Goal: Task Accomplishment & Management: Complete application form

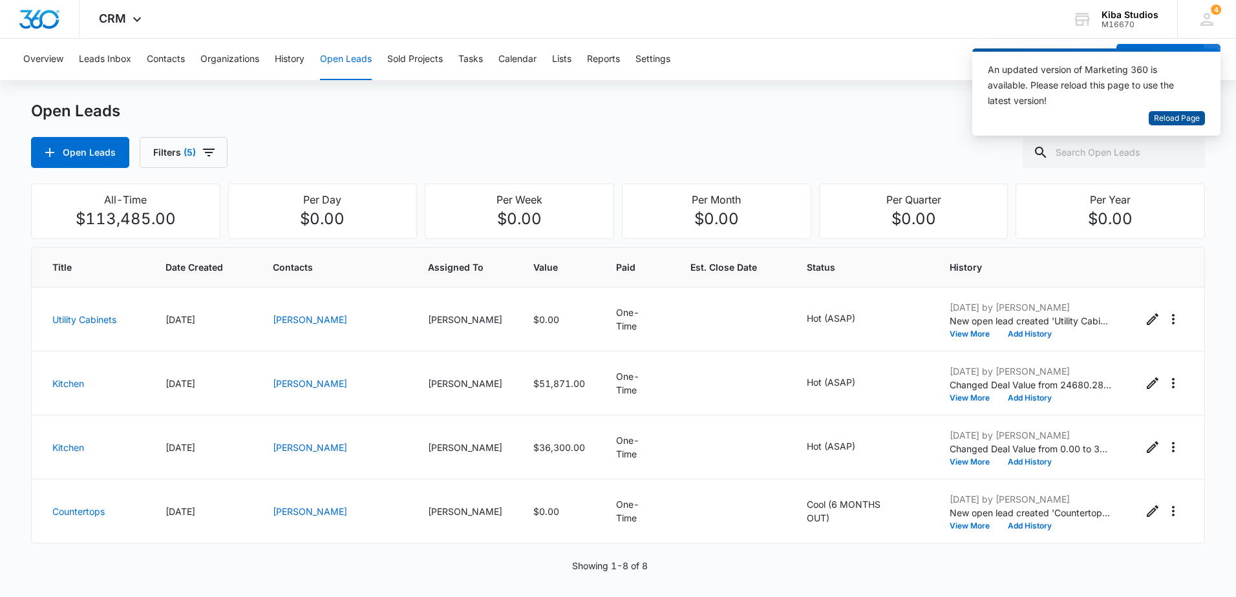
click at [1162, 114] on span "Reload Page" at bounding box center [1177, 118] width 46 height 12
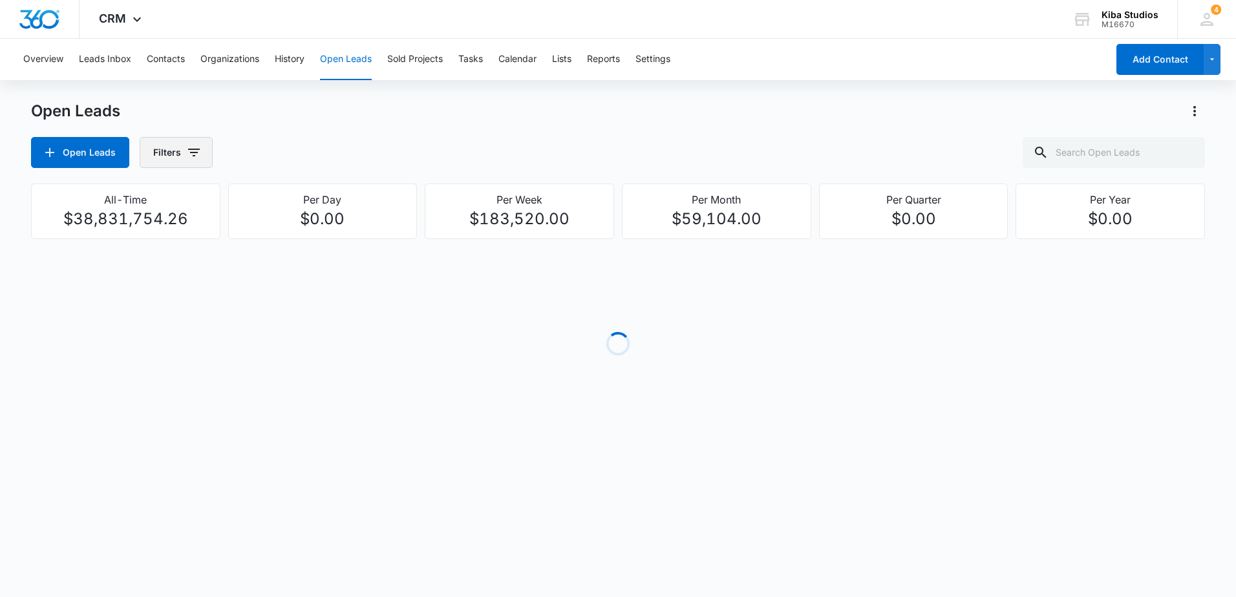
click at [194, 149] on icon "button" at bounding box center [194, 153] width 12 height 8
click at [291, 237] on icon "Show Assigned To filters" at bounding box center [293, 234] width 16 height 16
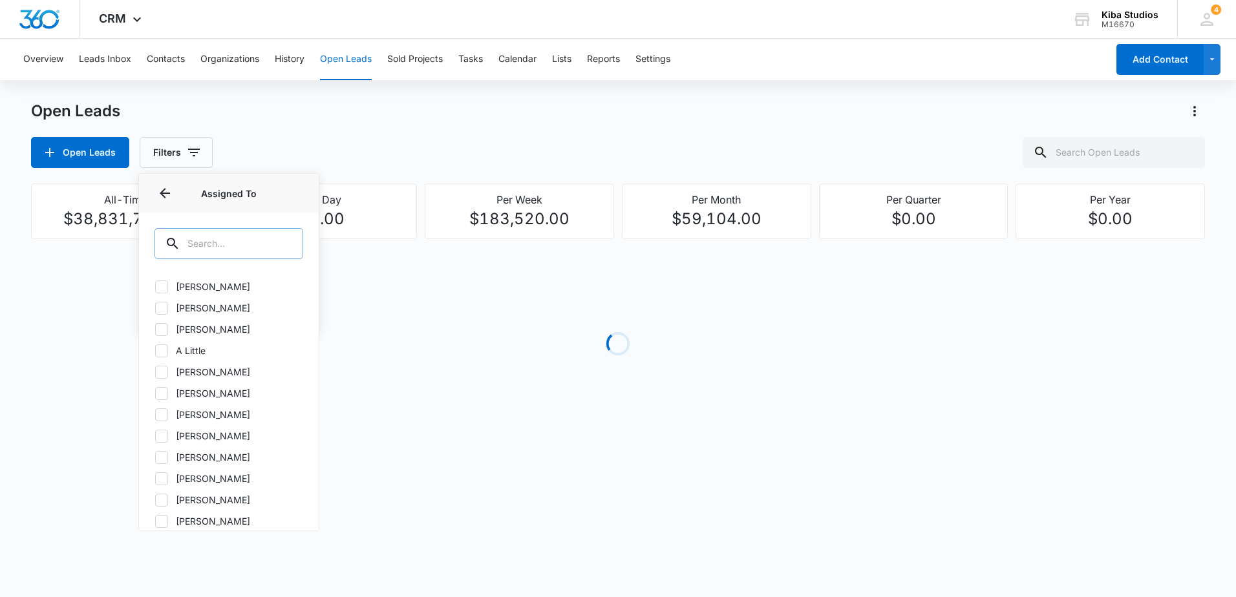
click at [240, 245] on input "text" at bounding box center [229, 243] width 149 height 31
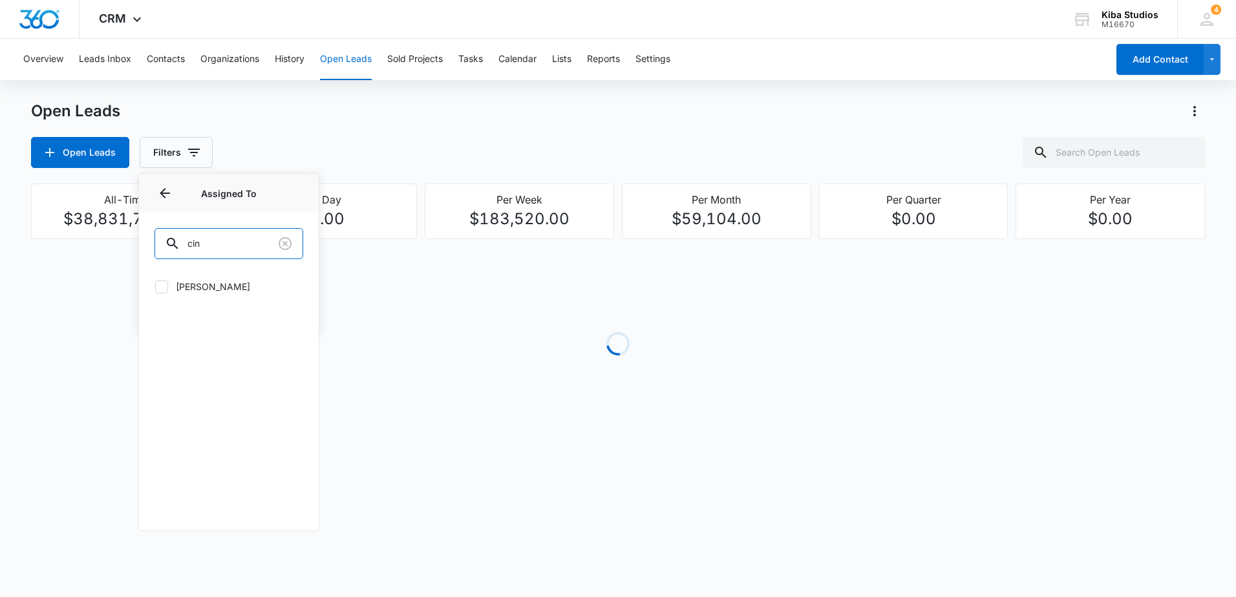
type input "cin"
click at [227, 281] on label "[PERSON_NAME]" at bounding box center [229, 287] width 149 height 14
click at [155, 286] on input "[PERSON_NAME]" at bounding box center [155, 286] width 1 height 1
checkbox input "true"
click at [259, 138] on div "Open Leads Filters (1) Assigned By Assigned To 1 Assigned To (1) cin [PERSON_NA…" at bounding box center [618, 152] width 1174 height 31
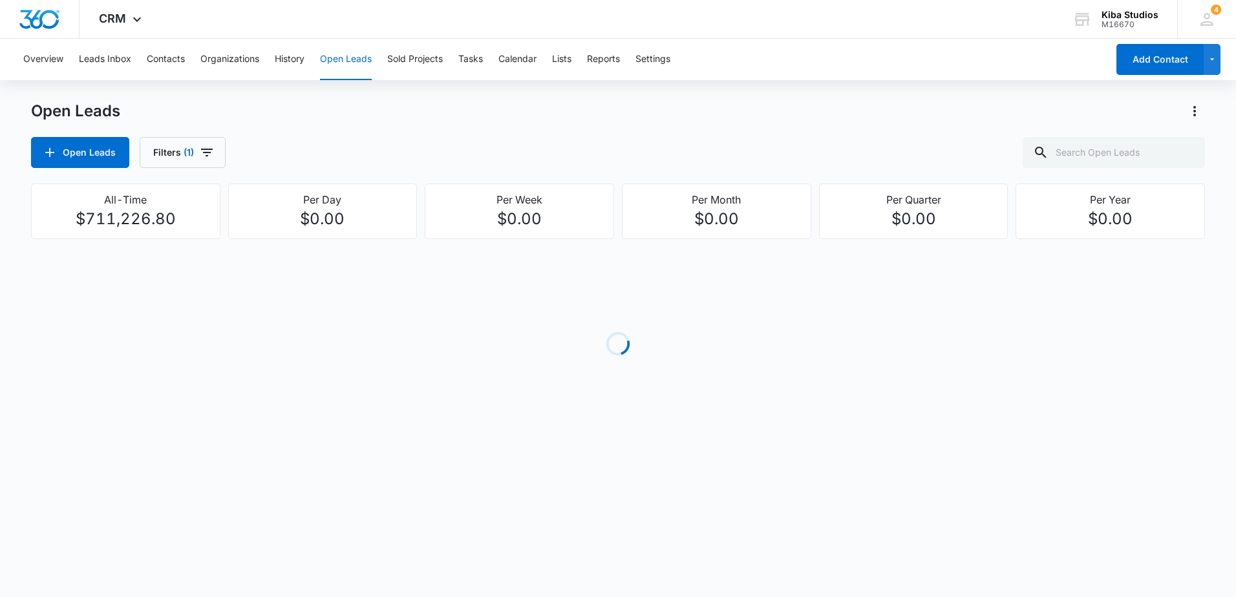
click at [231, 147] on div "Open Leads Filters (1)" at bounding box center [618, 152] width 1174 height 31
click at [217, 148] on button "Filters (1)" at bounding box center [183, 152] width 86 height 31
click at [290, 268] on icon "Show Open Lead Status filters" at bounding box center [293, 267] width 16 height 16
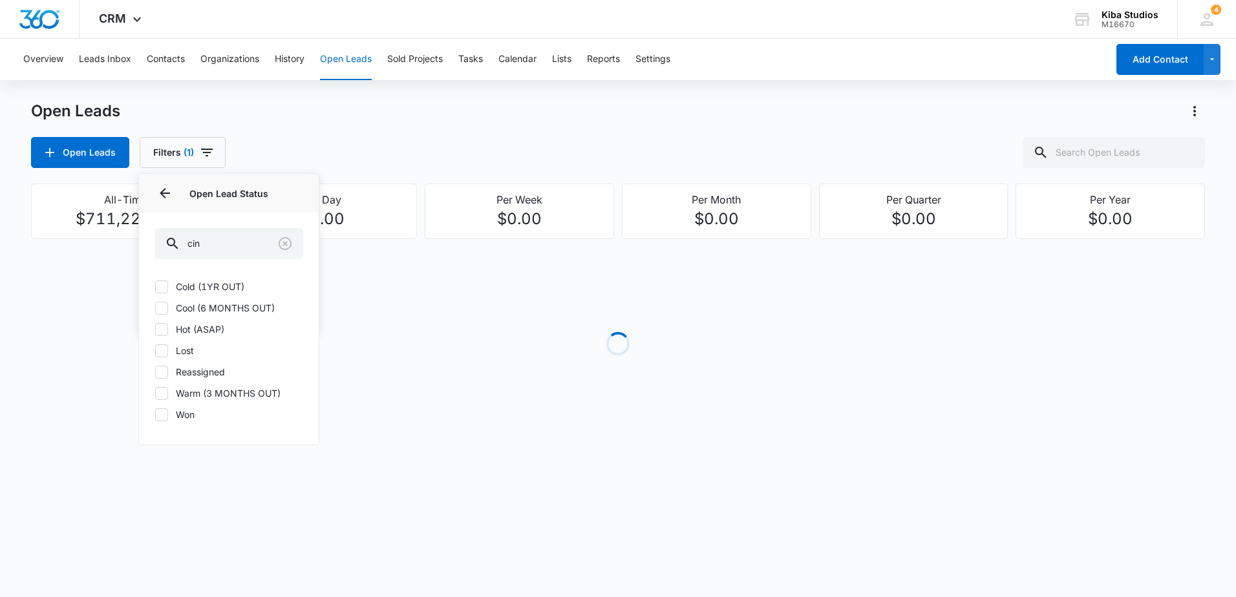
click at [191, 283] on label "Cold (1YR OUT)" at bounding box center [229, 287] width 149 height 14
click at [155, 286] on input "Cold (1YR OUT)" at bounding box center [155, 286] width 1 height 1
checkbox input "true"
click at [193, 300] on div "Cold (1YR OUT) Cool (6 MONTHS OUT) Hot (ASAP) Lost Reassigned Warm (3 MONTHS OU…" at bounding box center [229, 358] width 180 height 173
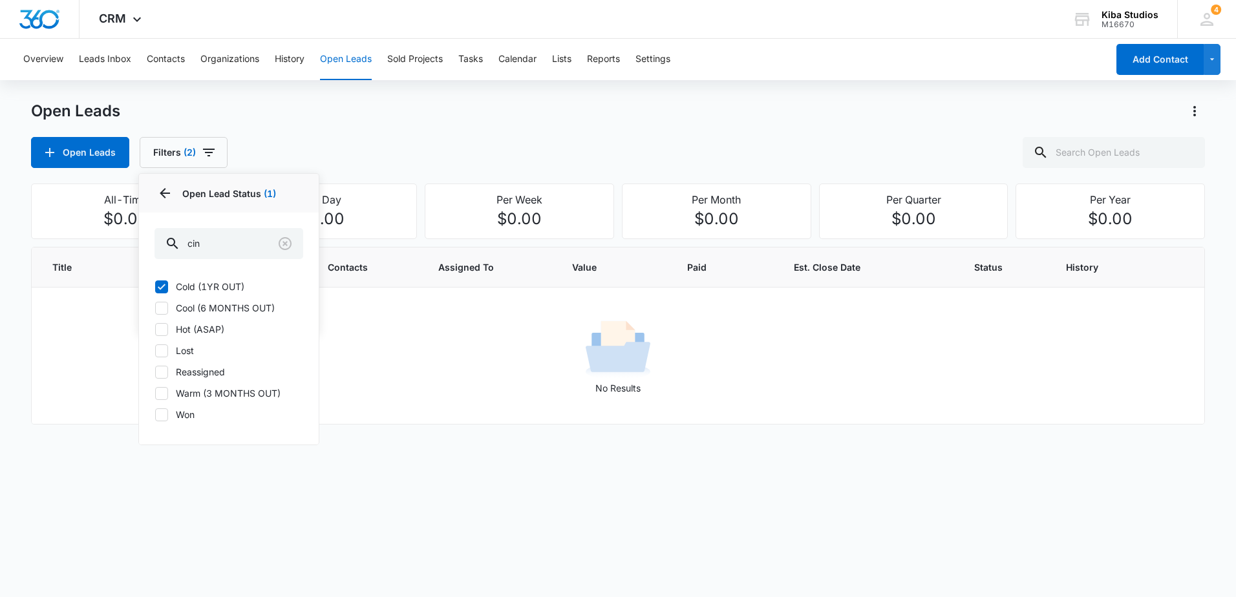
click at [199, 303] on label "Cool (6 MONTHS OUT)" at bounding box center [229, 308] width 149 height 14
click at [155, 308] on input "Cool (6 MONTHS OUT)" at bounding box center [155, 308] width 1 height 1
checkbox input "true"
click at [190, 329] on label "Hot (ASAP)" at bounding box center [229, 330] width 149 height 14
click at [155, 329] on input "Hot (ASAP)" at bounding box center [155, 329] width 1 height 1
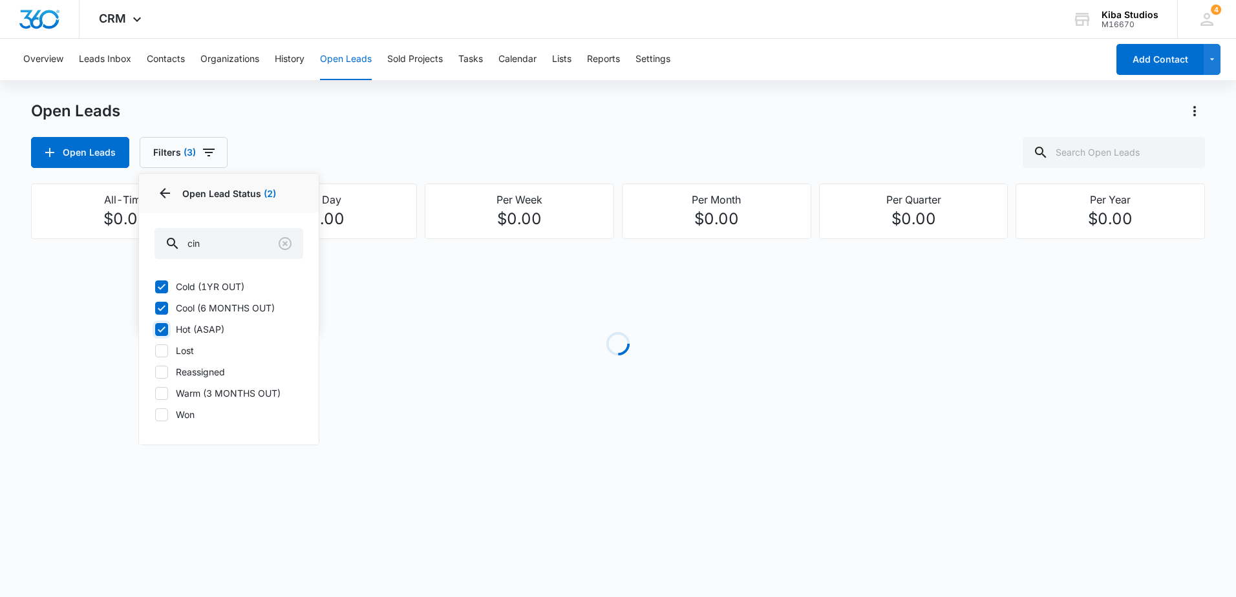
checkbox input "true"
click at [193, 386] on div "Cold (1YR OUT) Cool (6 MONTHS OUT) Hot (ASAP) Lost Reassigned Warm (3 MONTHS OU…" at bounding box center [229, 358] width 180 height 173
drag, startPoint x: 204, startPoint y: 388, endPoint x: 279, endPoint y: 361, distance: 79.8
click at [205, 388] on label "Warm (3 MONTHS OUT)" at bounding box center [229, 394] width 149 height 14
click at [155, 393] on input "Warm (3 MONTHS OUT)" at bounding box center [155, 393] width 1 height 1
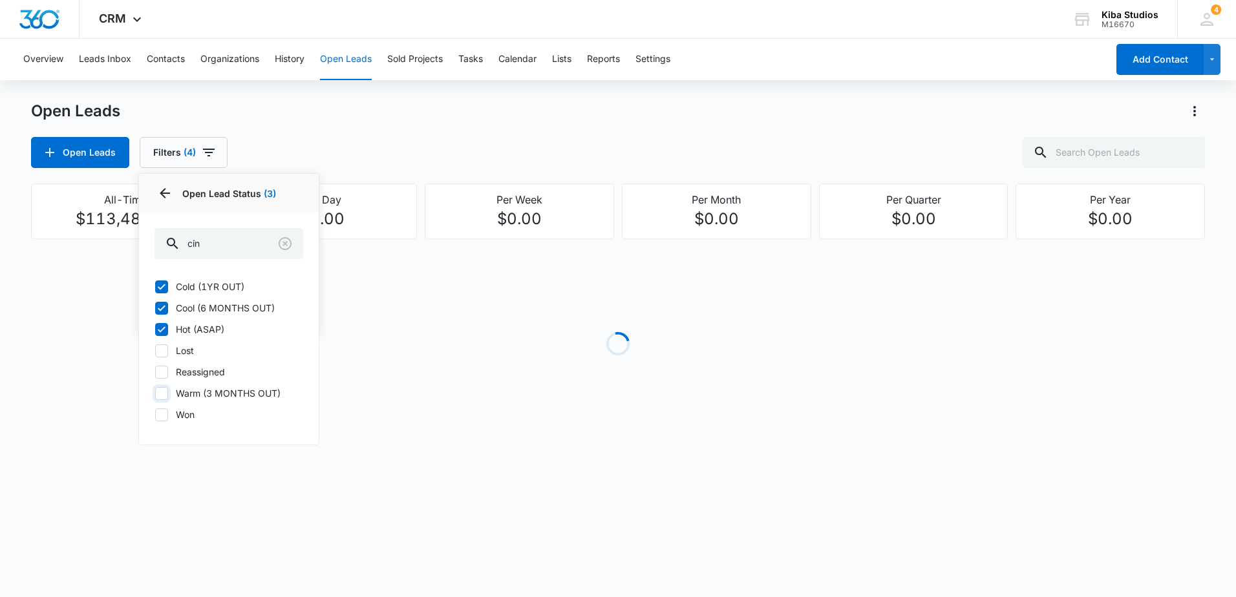
checkbox input "true"
click at [436, 126] on div "Open Leads Open Leads Filters (5) Assigned By Assigned To 1 Open Lead Status 4 …" at bounding box center [618, 134] width 1174 height 67
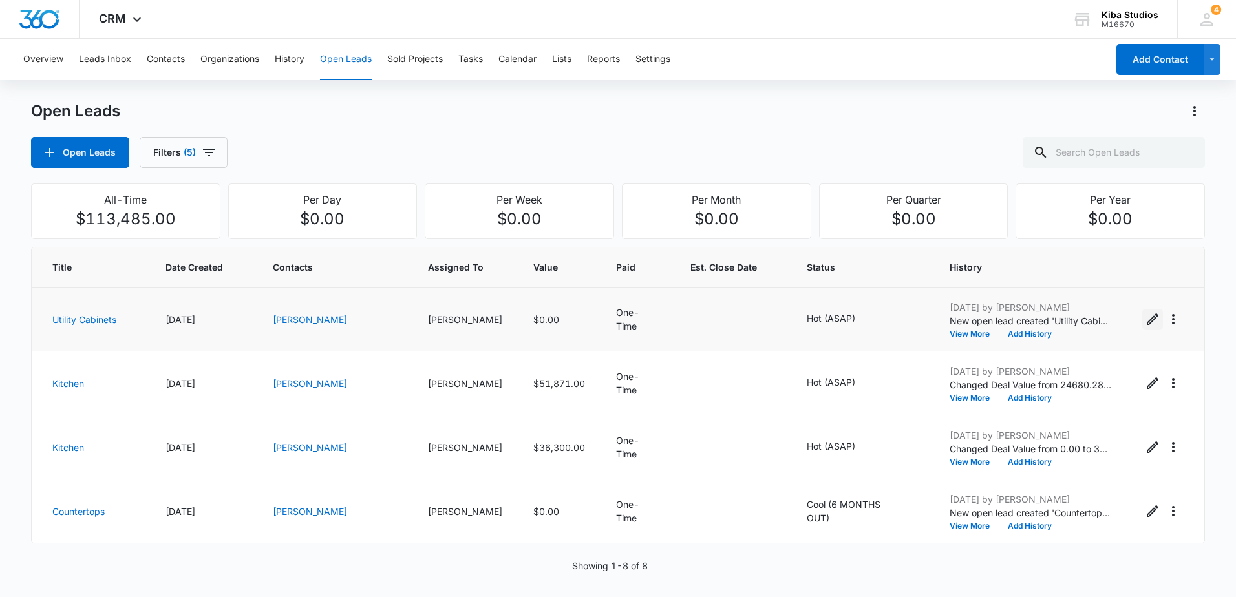
click at [1145, 323] on icon "Edit Open Lead" at bounding box center [1153, 320] width 16 height 16
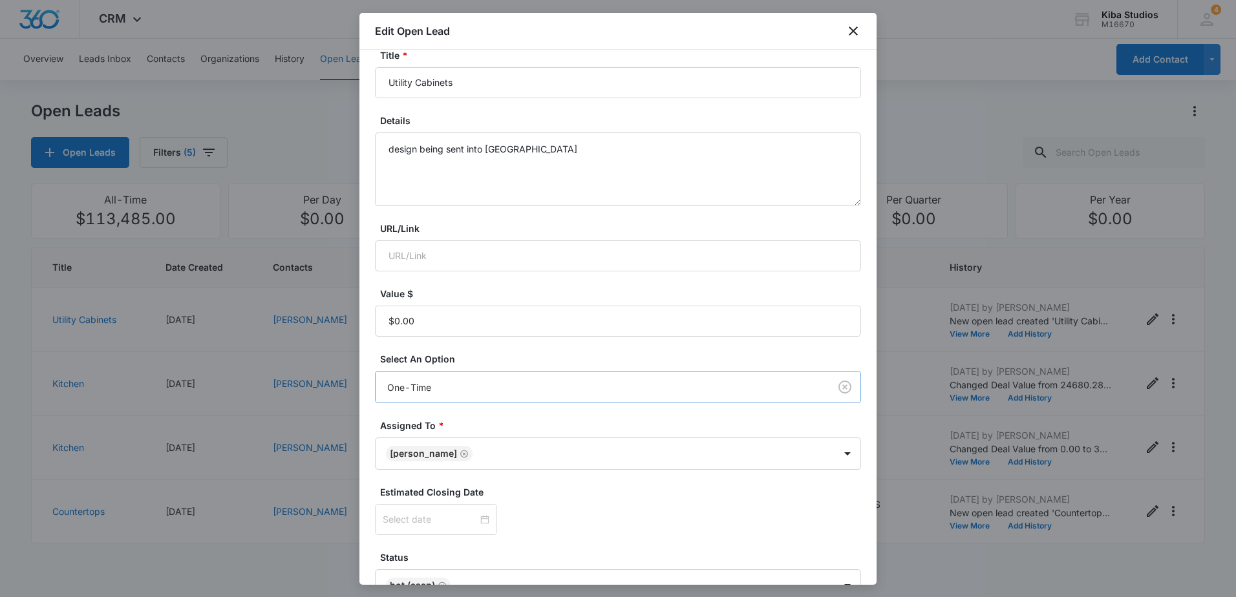
scroll to position [162, 0]
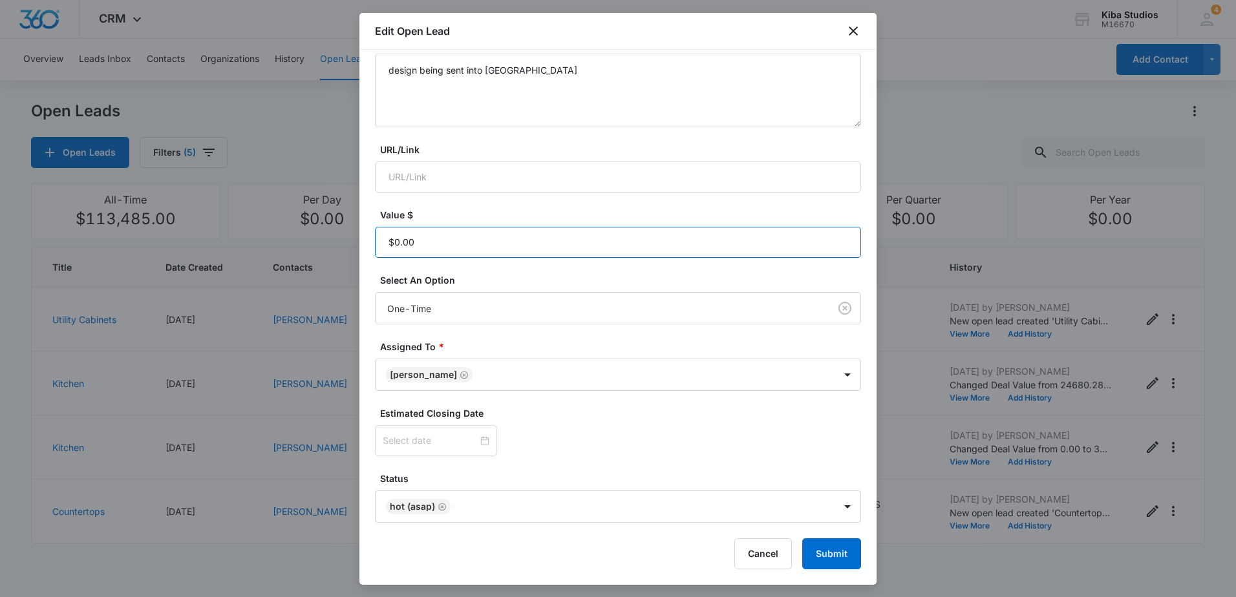
click at [425, 242] on input "Value $" at bounding box center [618, 242] width 486 height 31
type input "$3,721.60"
click at [802, 539] on button "Submit" at bounding box center [831, 554] width 59 height 31
click at [444, 507] on icon "Remove Hot (ASAP)" at bounding box center [442, 507] width 9 height 10
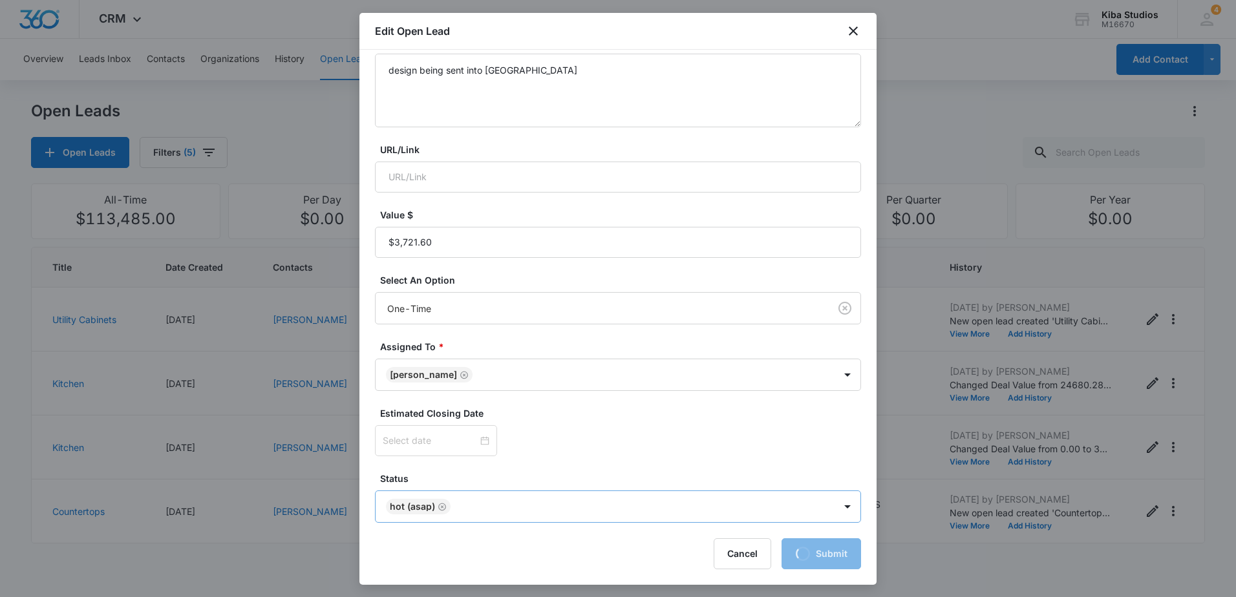
scroll to position [161, 0]
click at [829, 509] on body "CRM Apps Reputation Websites Forms CRM Email Social Scheduling Content Ads Inte…" at bounding box center [618, 298] width 1236 height 597
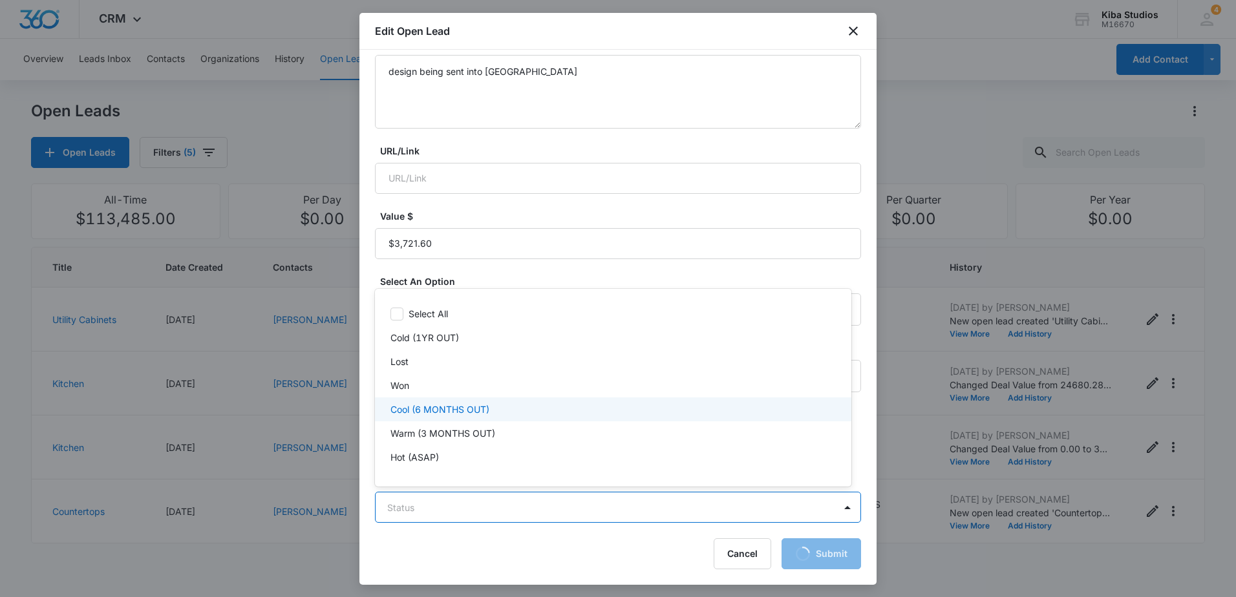
scroll to position [1, 0]
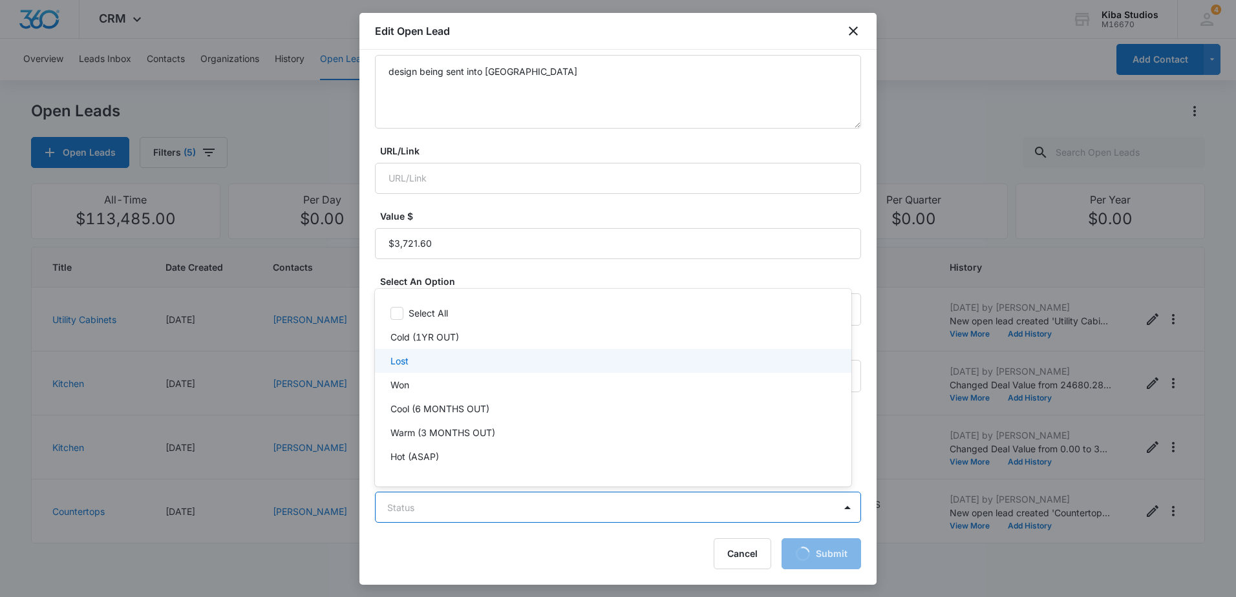
click at [451, 362] on div "Lost" at bounding box center [611, 361] width 443 height 14
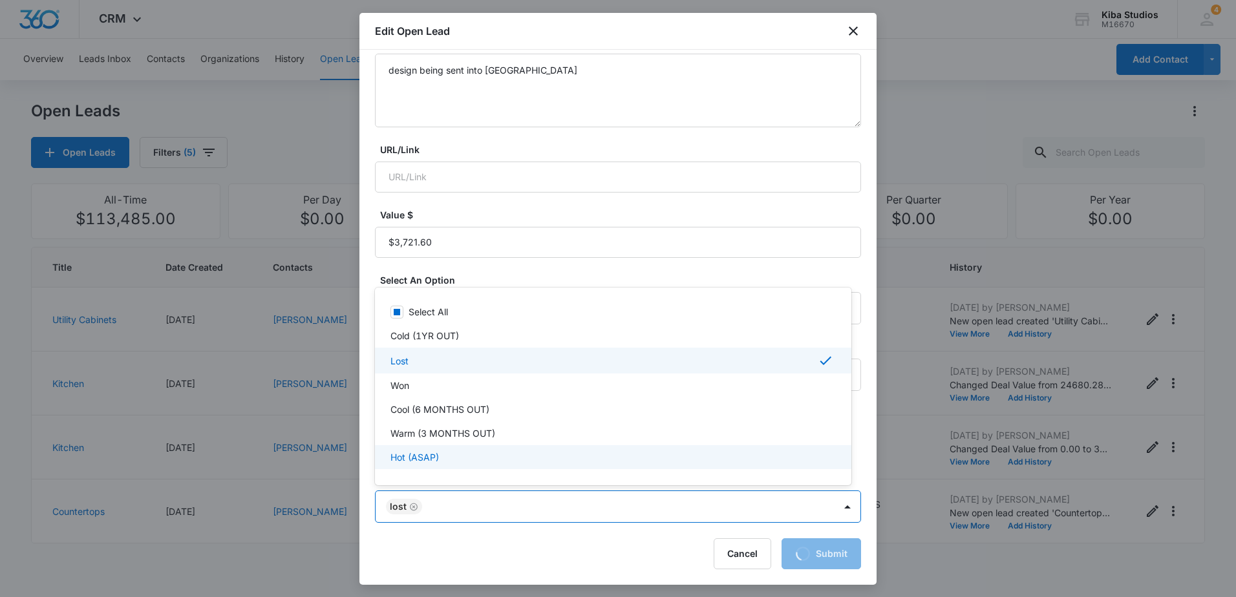
click at [590, 545] on div at bounding box center [618, 298] width 1236 height 597
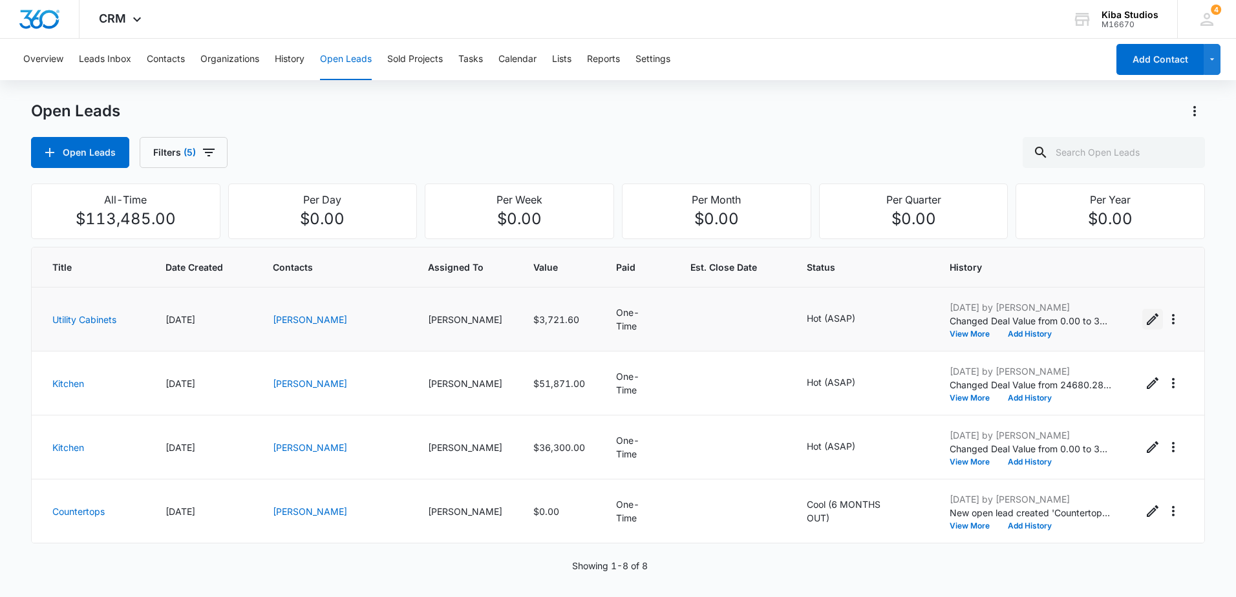
click at [1147, 323] on icon "Edit Open Lead" at bounding box center [1153, 320] width 12 height 12
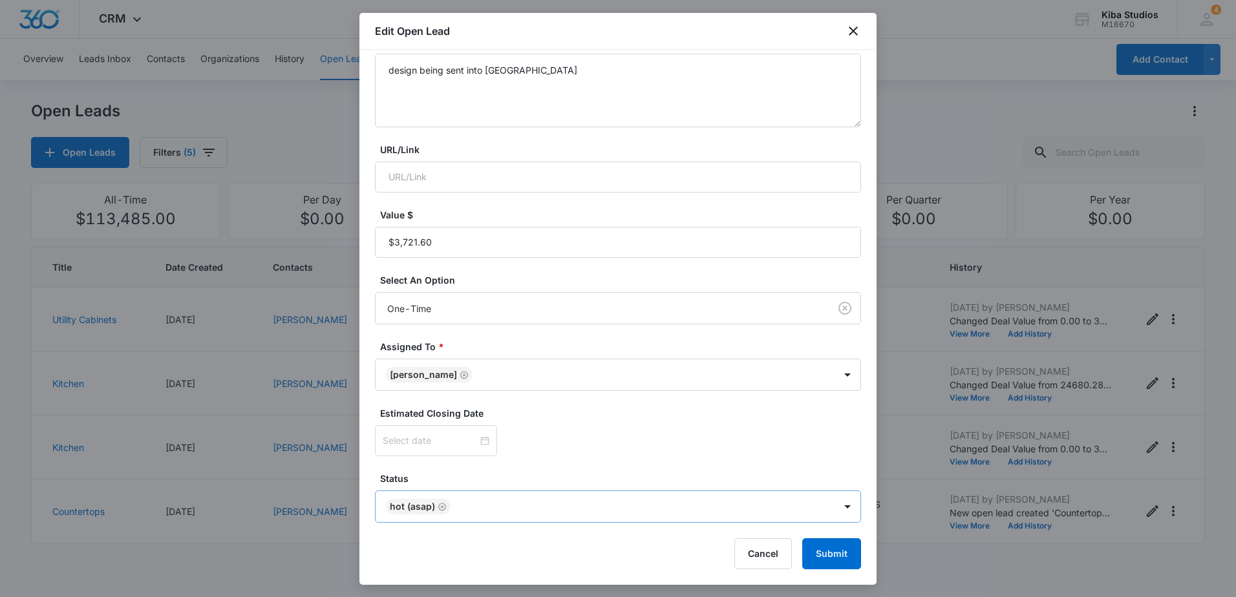
drag, startPoint x: 440, startPoint y: 505, endPoint x: 454, endPoint y: 505, distance: 14.2
click at [440, 505] on icon "Remove Hot (ASAP)" at bounding box center [442, 507] width 9 height 10
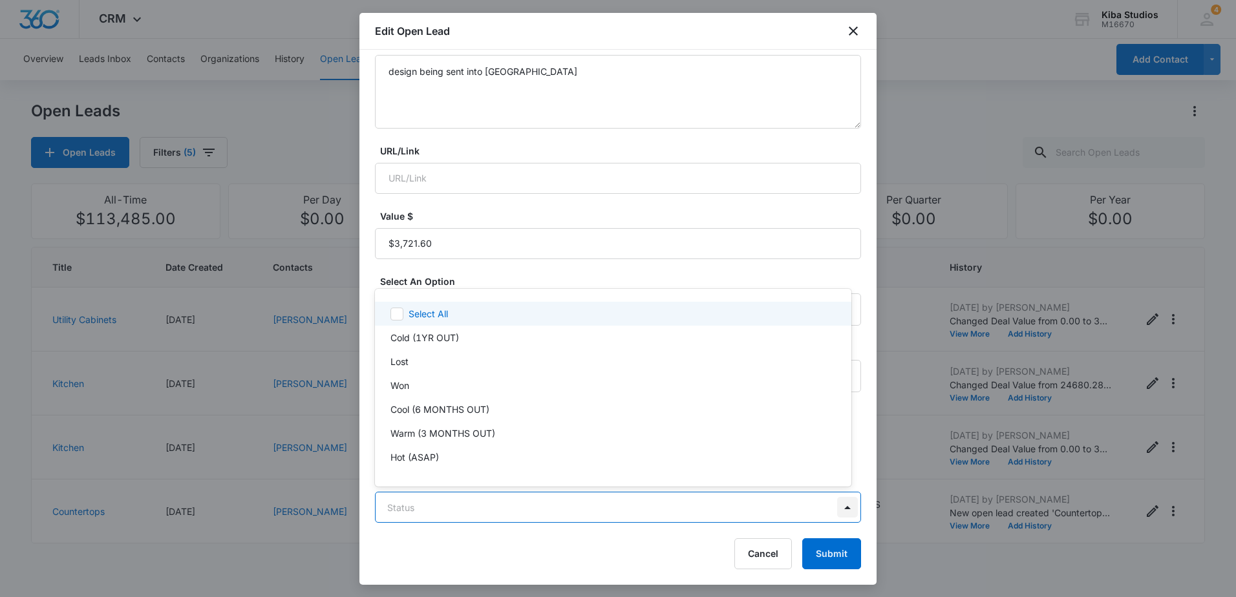
click at [847, 507] on body "CRM Apps Reputation Websites Forms CRM Email Social Scheduling Content Ads Inte…" at bounding box center [618, 298] width 1236 height 597
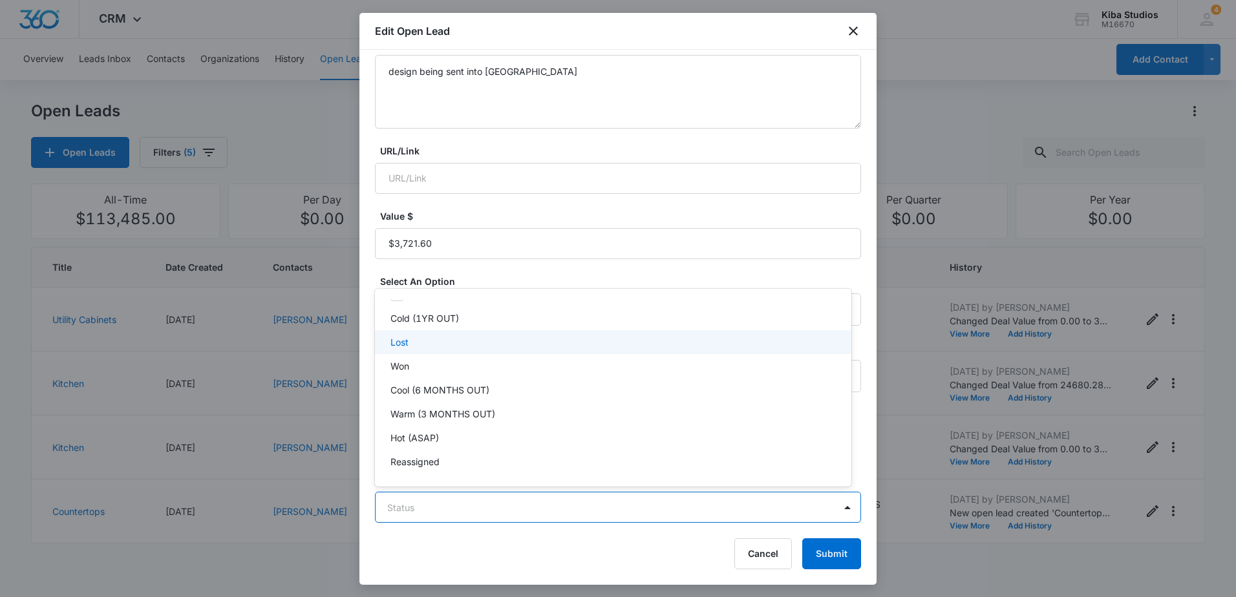
click at [482, 342] on div "Lost" at bounding box center [611, 343] width 443 height 14
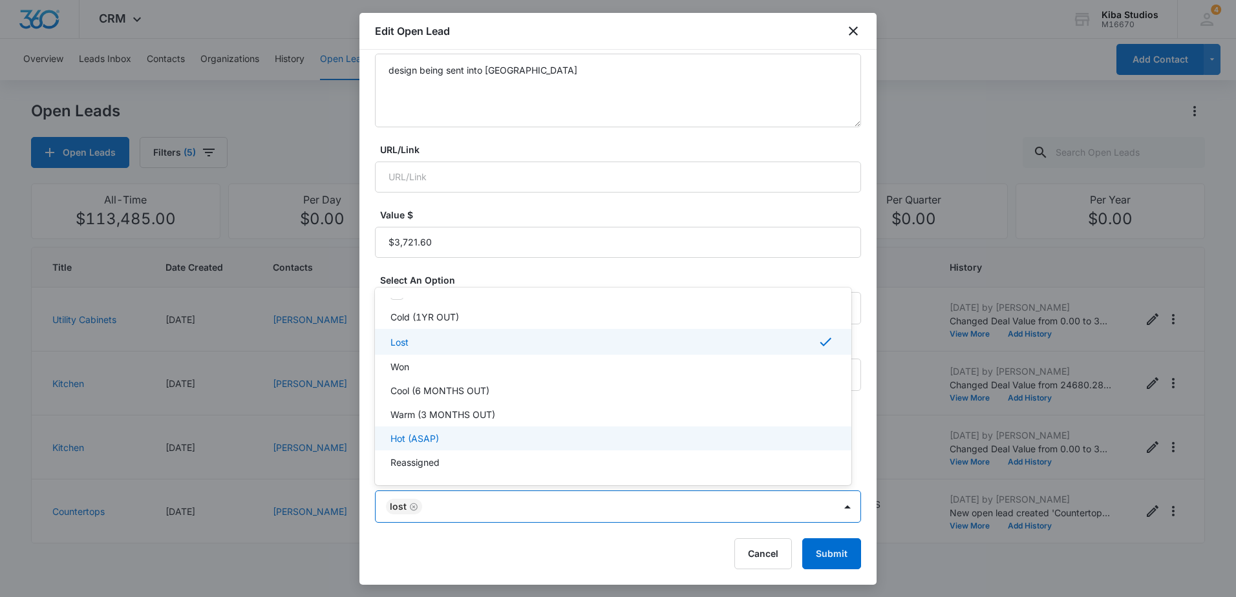
click at [577, 552] on div at bounding box center [618, 298] width 1236 height 597
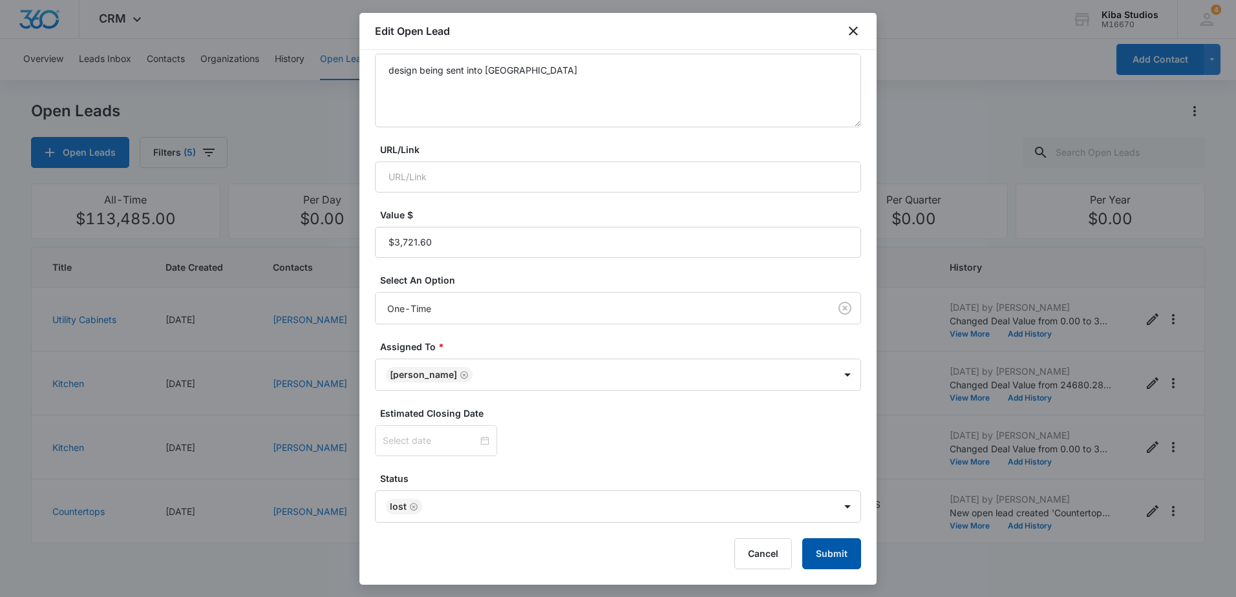
click at [816, 553] on button "Submit" at bounding box center [831, 554] width 59 height 31
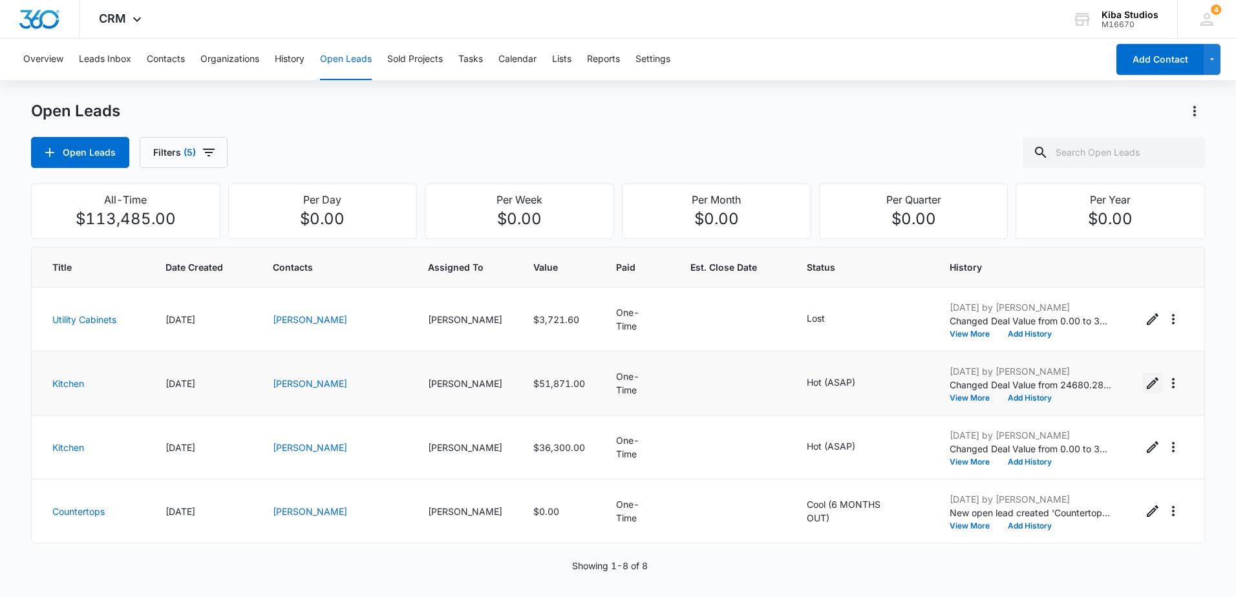
click at [1145, 387] on icon "Edit Open Lead" at bounding box center [1153, 384] width 16 height 16
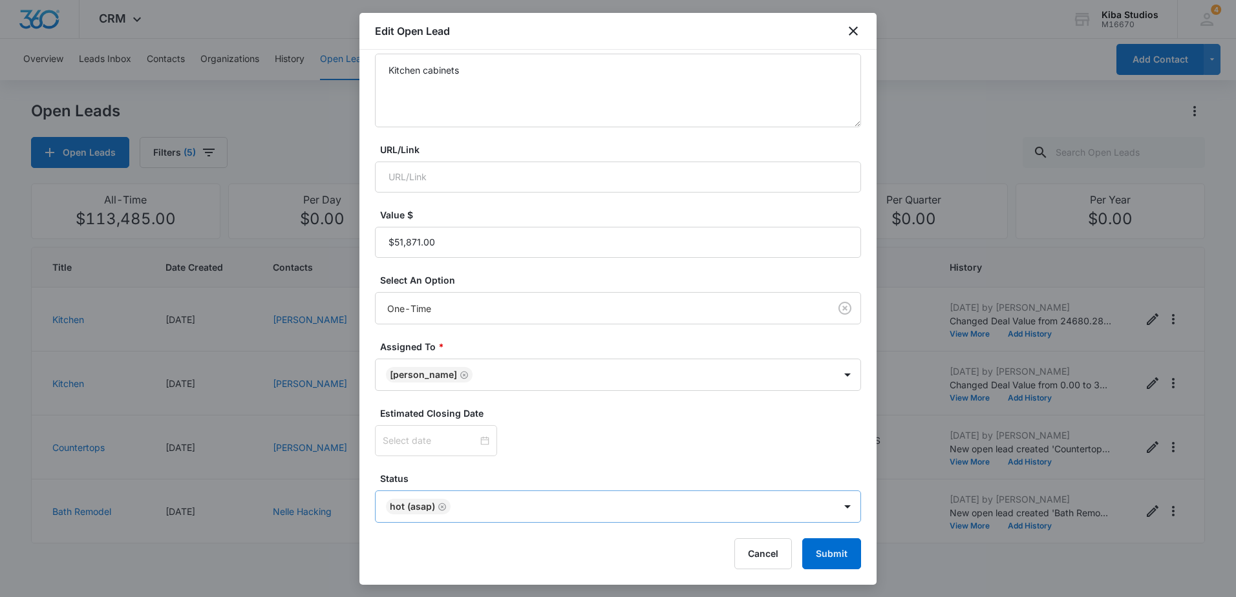
click at [441, 509] on icon "Remove Hot (ASAP)" at bounding box center [442, 507] width 9 height 10
click at [833, 504] on body "CRM Apps Reputation Websites Forms CRM Email Social Scheduling Content Ads Inte…" at bounding box center [618, 298] width 1236 height 597
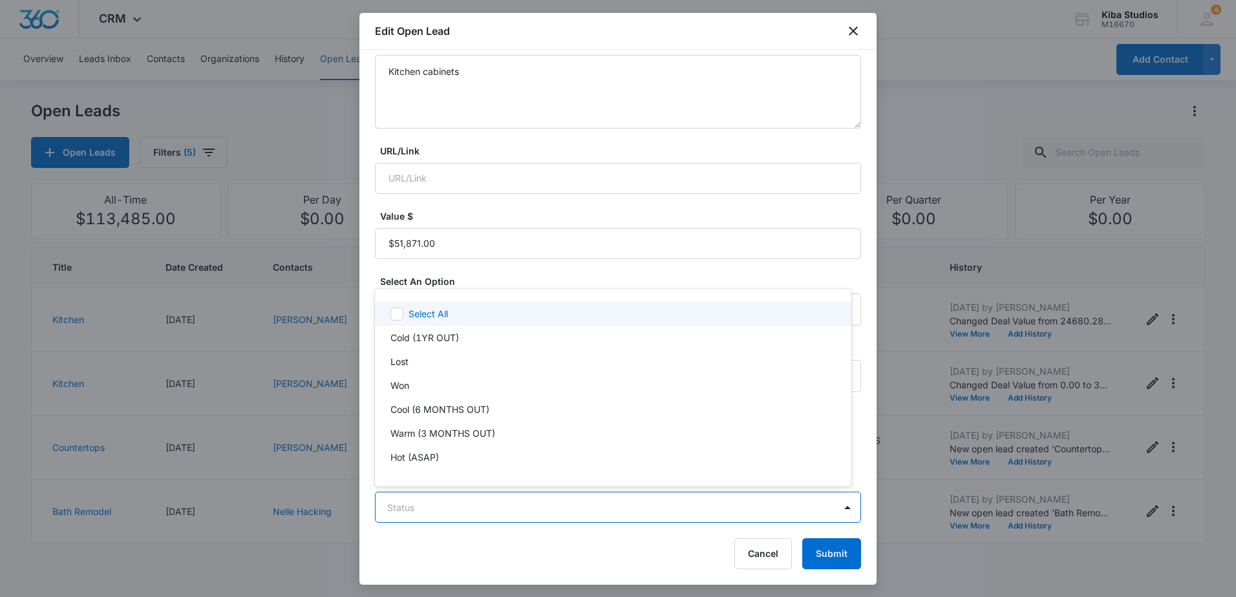
scroll to position [19, 0]
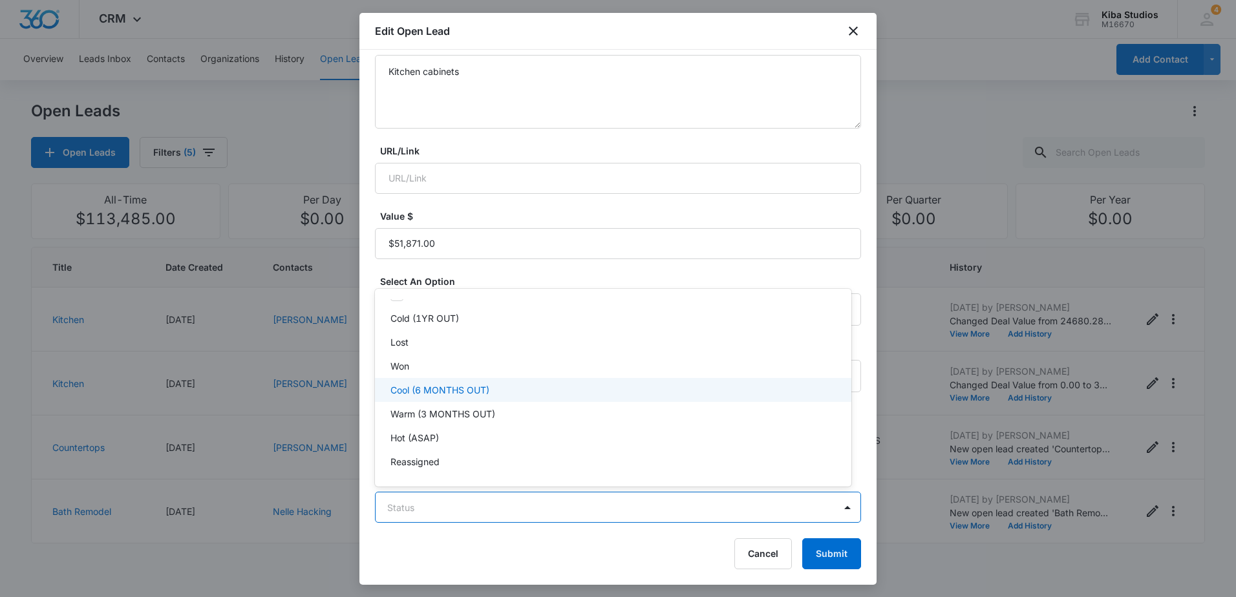
click at [502, 393] on div "Cool (6 MONTHS OUT)" at bounding box center [611, 390] width 443 height 14
click at [641, 543] on div at bounding box center [618, 298] width 1236 height 597
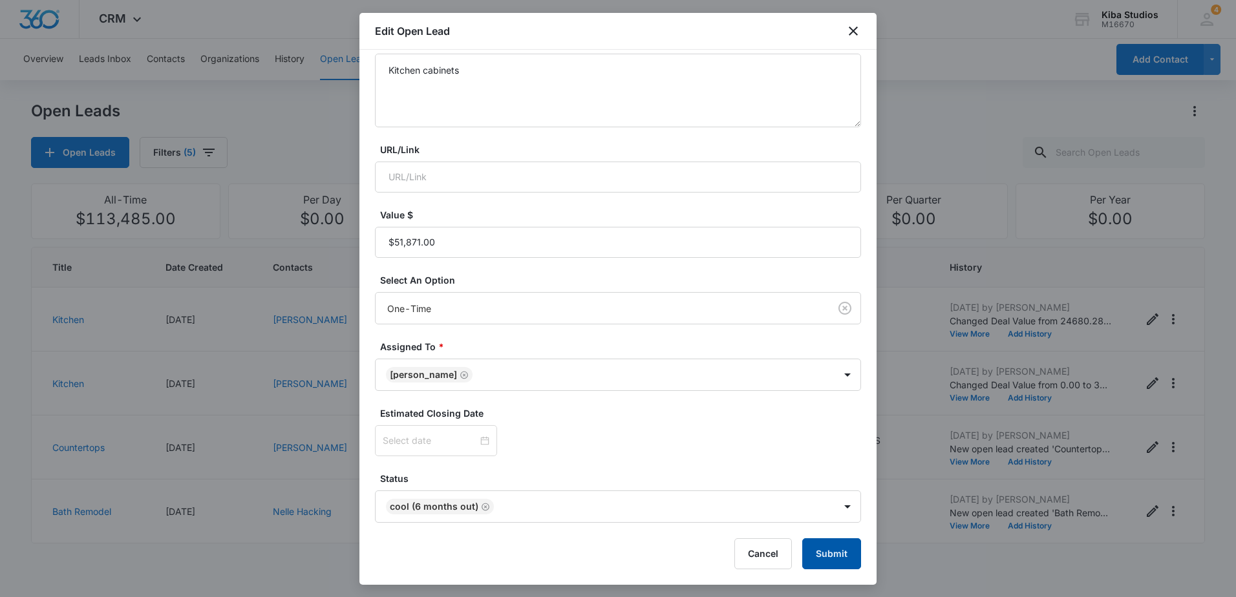
click at [835, 548] on button "Submit" at bounding box center [831, 554] width 59 height 31
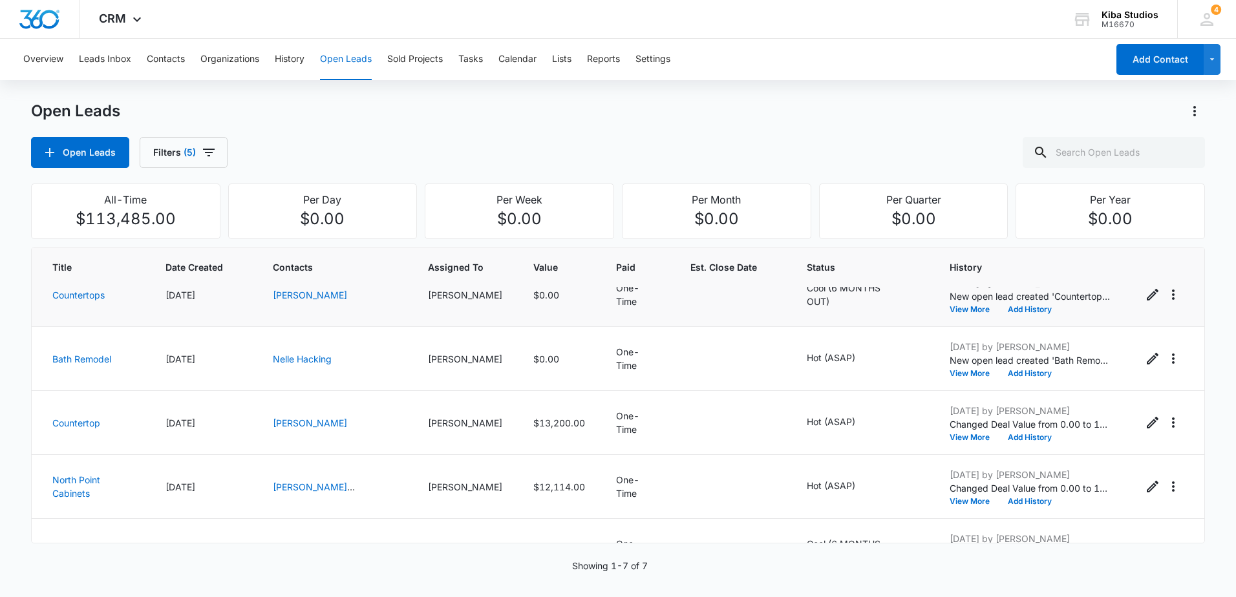
scroll to position [192, 0]
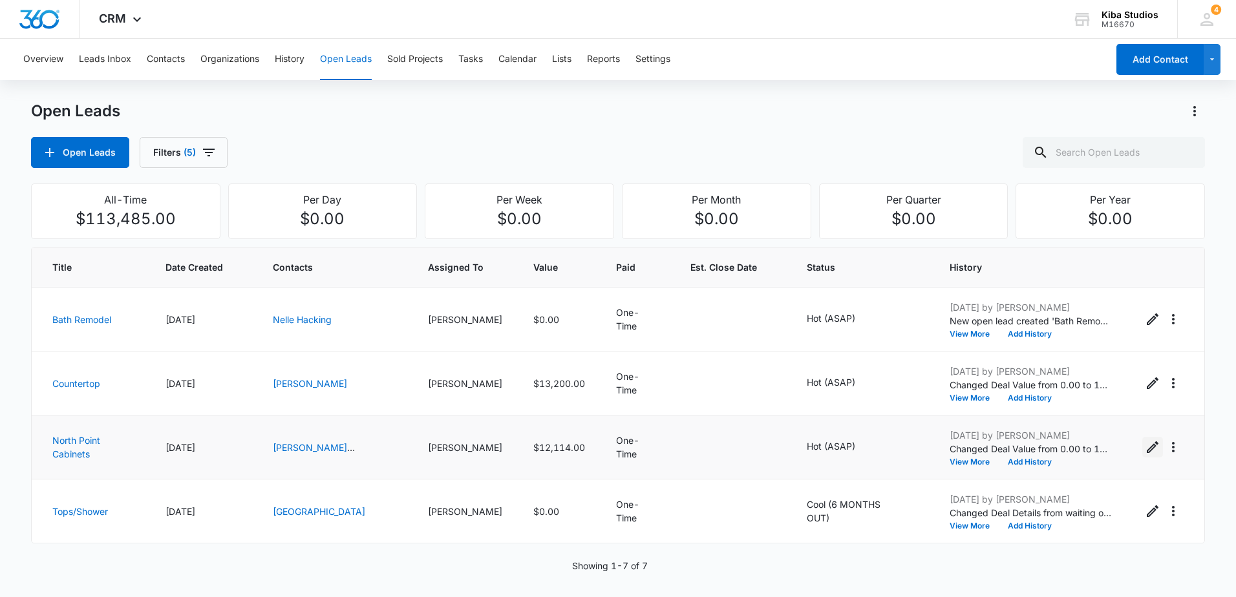
click at [1146, 449] on icon "Edit Open Lead" at bounding box center [1153, 448] width 16 height 16
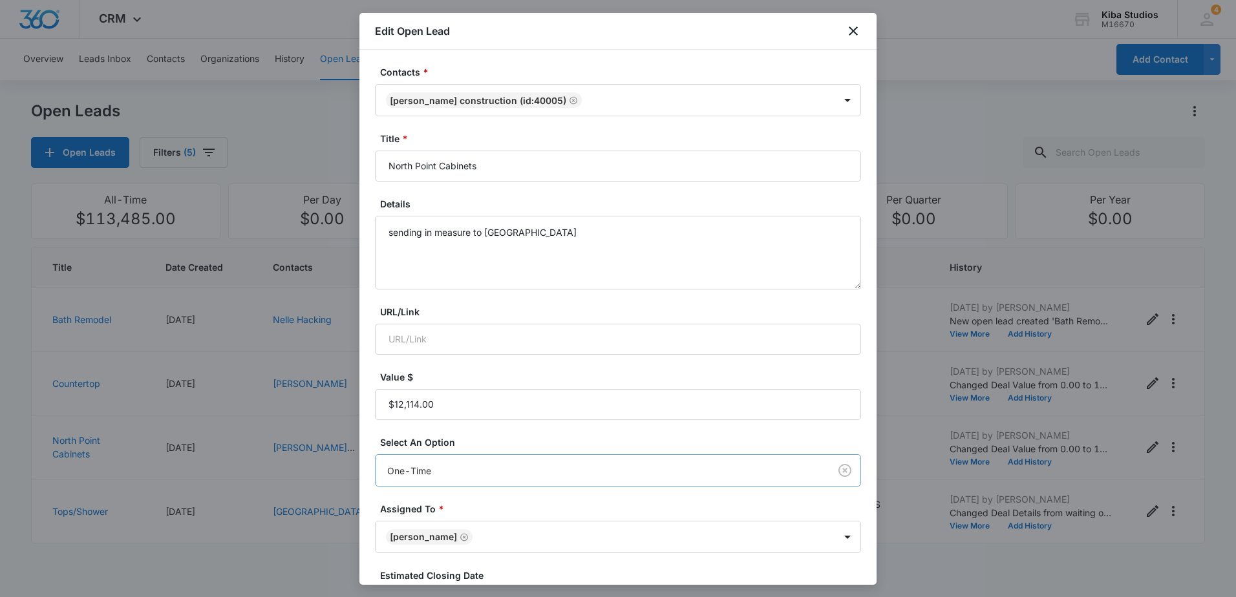
scroll to position [162, 0]
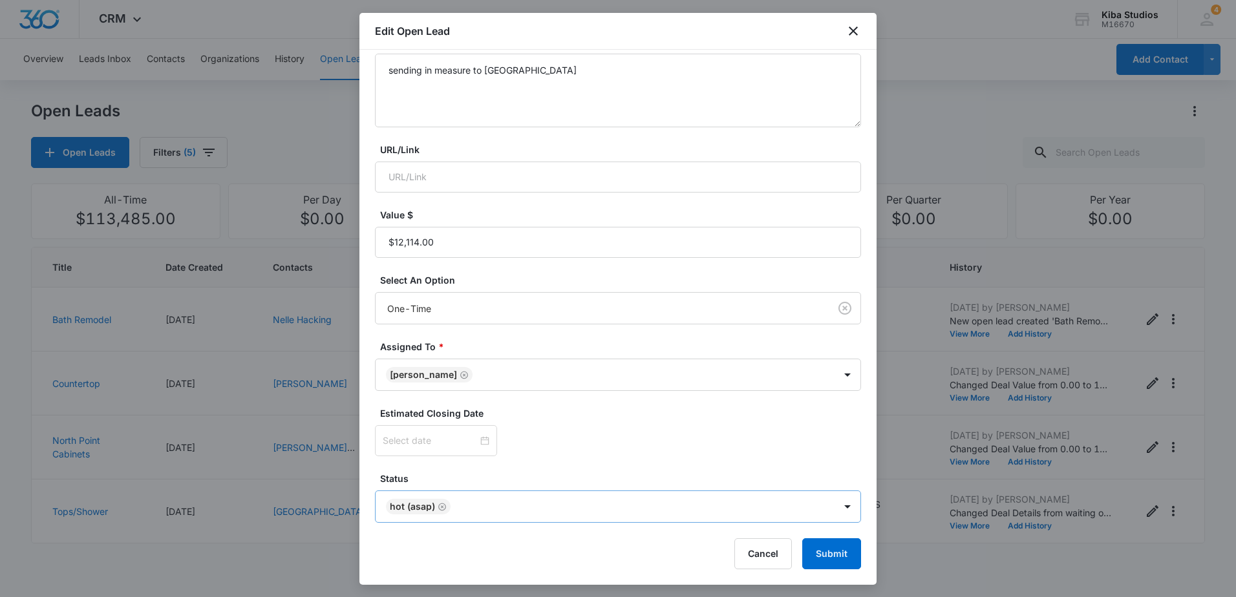
click at [443, 506] on icon "Remove Hot (ASAP)" at bounding box center [442, 507] width 8 height 8
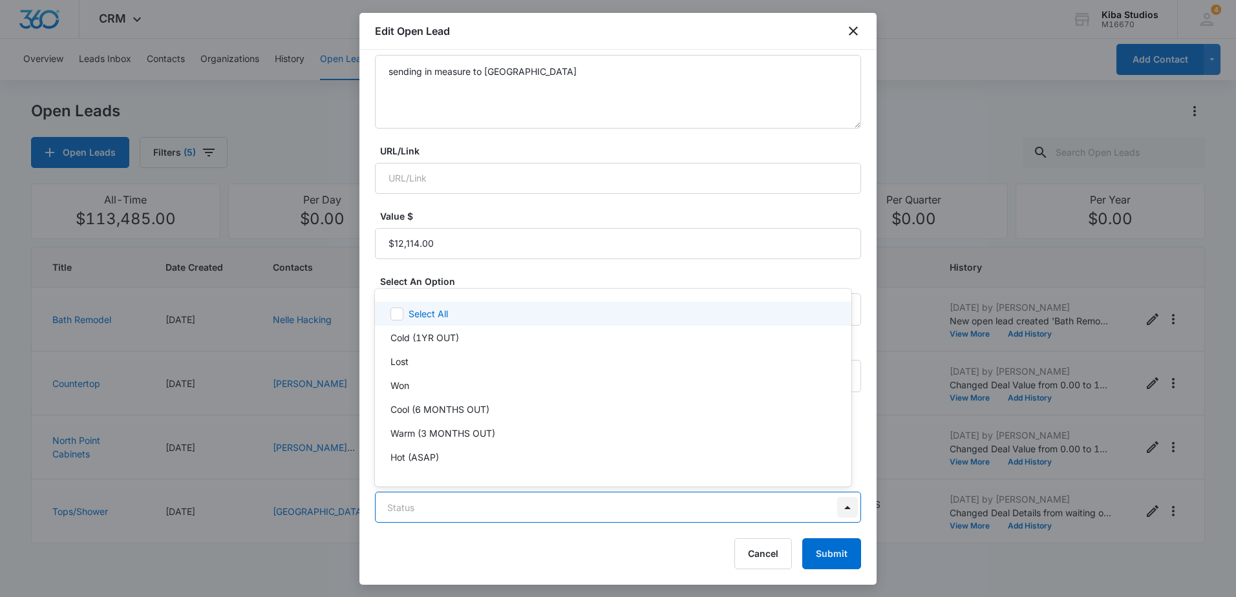
click at [832, 509] on body "CRM Apps Reputation Websites Forms CRM Email Social Scheduling Content Ads Inte…" at bounding box center [618, 298] width 1236 height 597
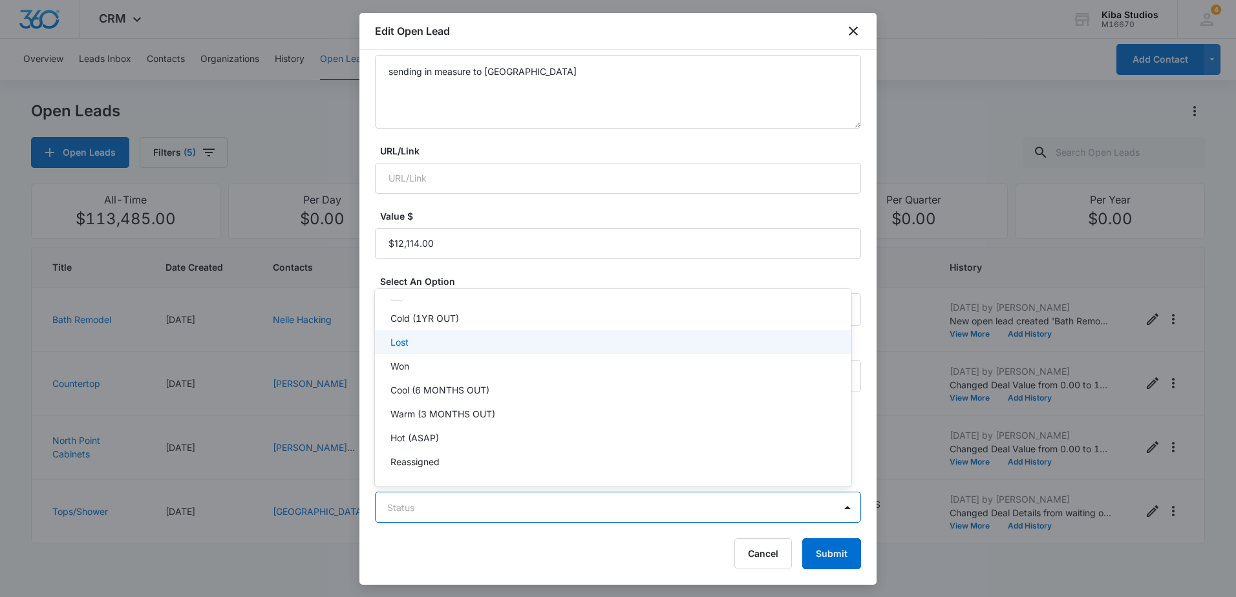
click at [478, 344] on div "Lost" at bounding box center [611, 343] width 443 height 14
click at [597, 537] on div at bounding box center [618, 298] width 1236 height 597
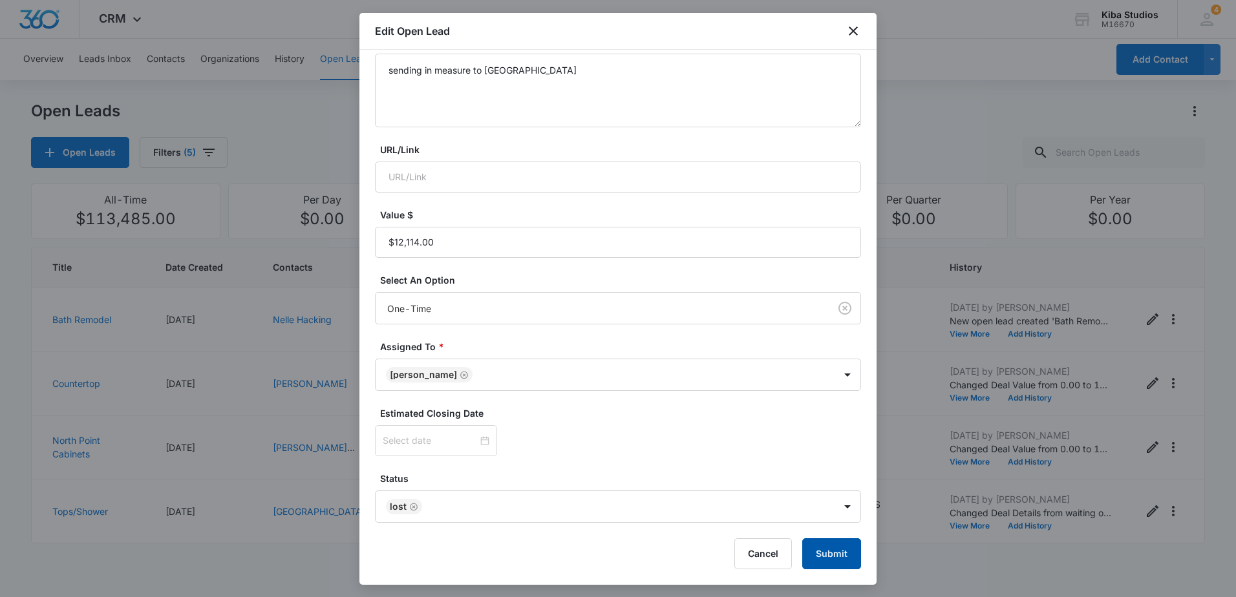
click at [820, 539] on button "Submit" at bounding box center [831, 554] width 59 height 31
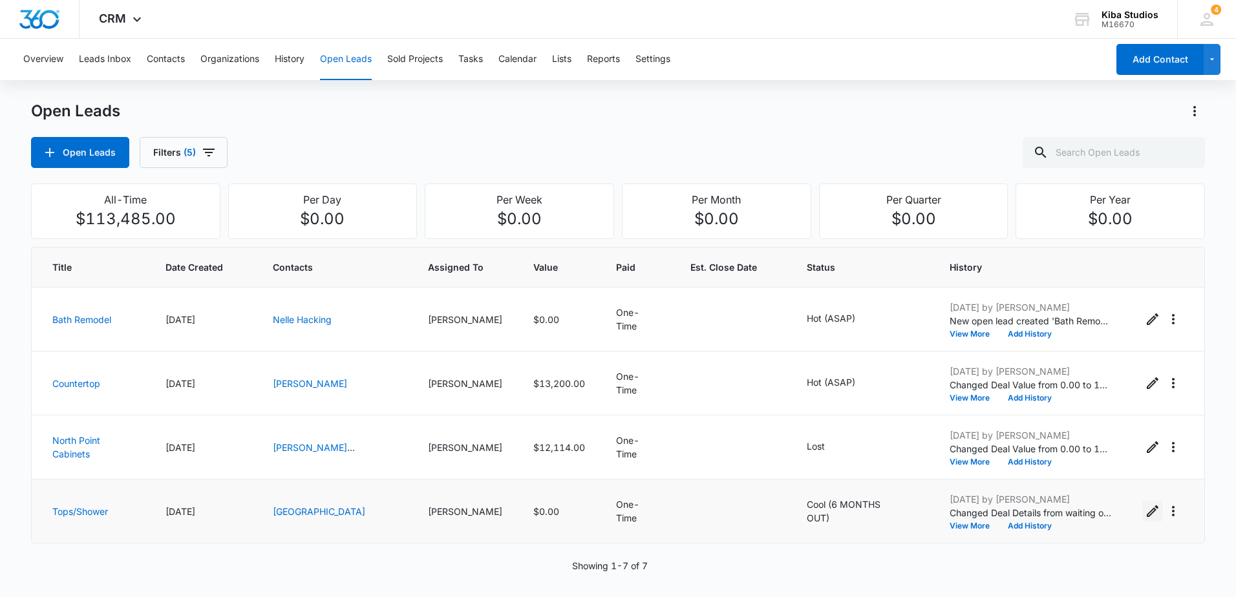
click at [1145, 516] on icon "Edit Open Lead" at bounding box center [1153, 512] width 16 height 16
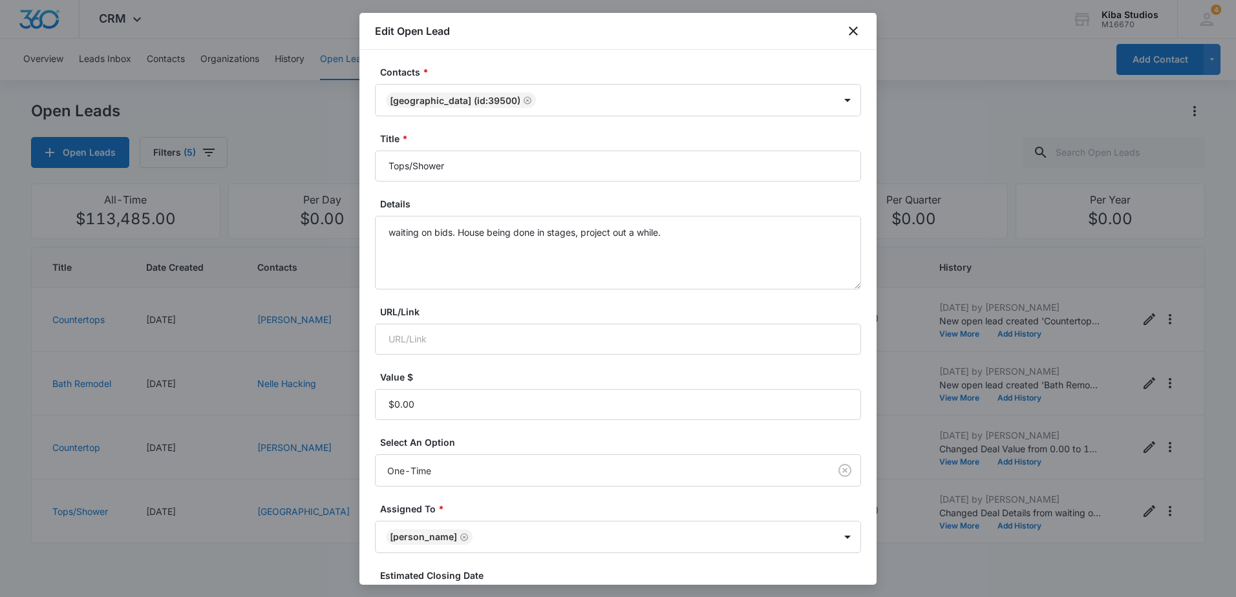
scroll to position [128, 0]
click at [443, 404] on input "Value $" at bounding box center [618, 404] width 486 height 31
type input "$48,000.00"
click at [498, 371] on label "Value $" at bounding box center [623, 377] width 486 height 14
click at [498, 389] on input "Value $" at bounding box center [618, 404] width 486 height 31
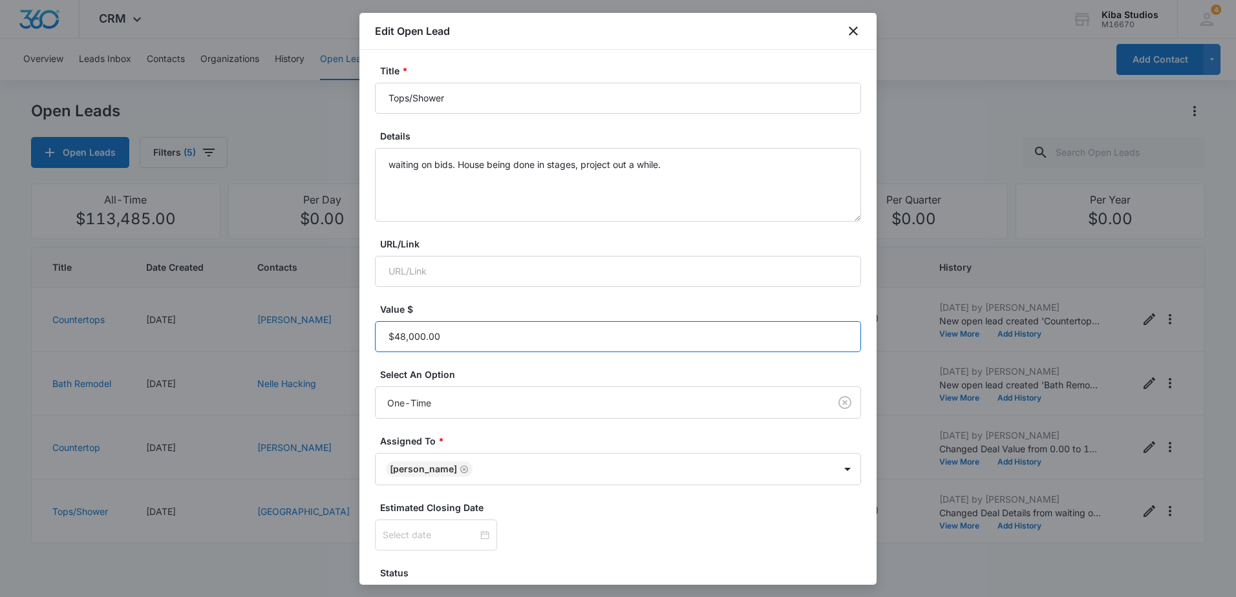
scroll to position [162, 0]
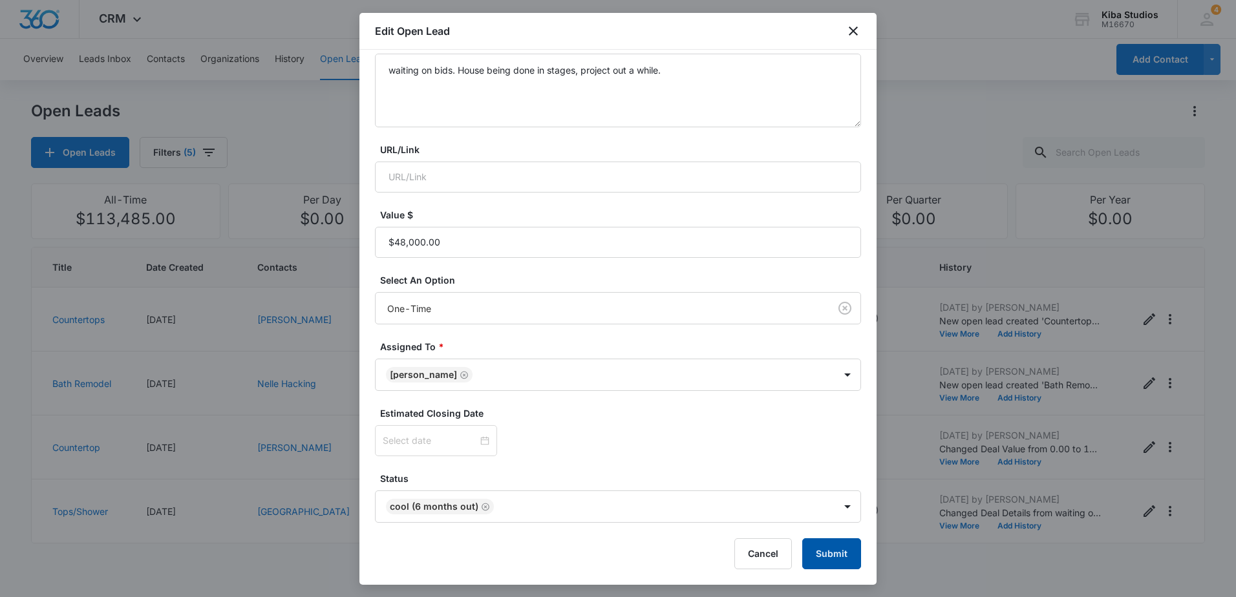
click at [822, 550] on button "Submit" at bounding box center [831, 554] width 59 height 31
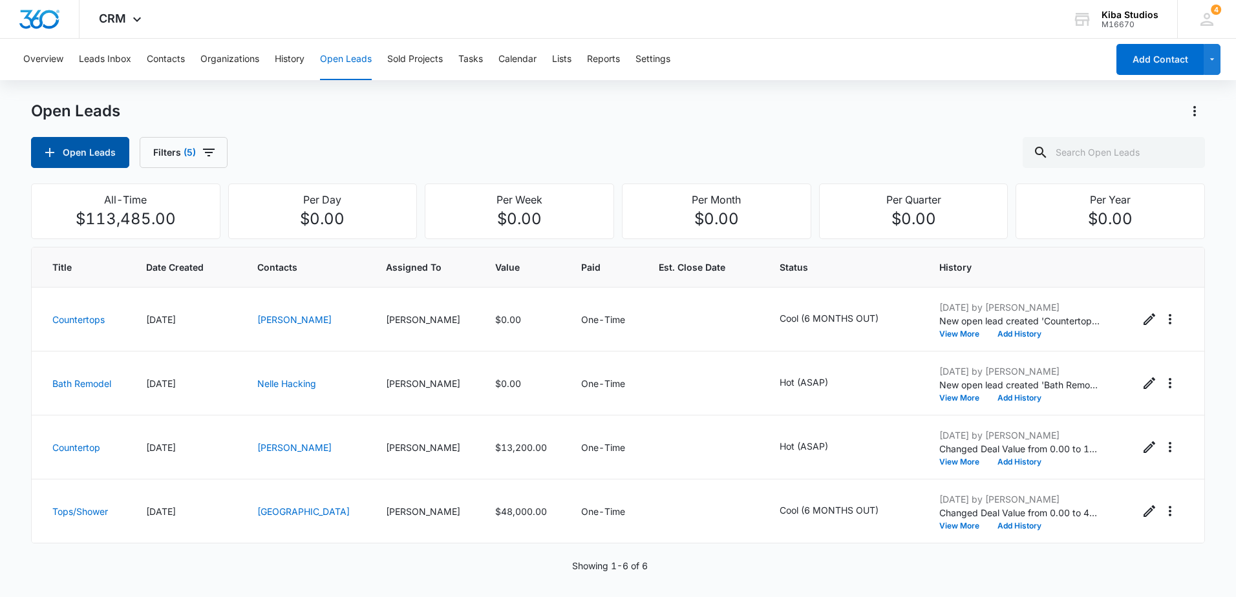
click at [98, 158] on button "Open Leads" at bounding box center [80, 152] width 98 height 31
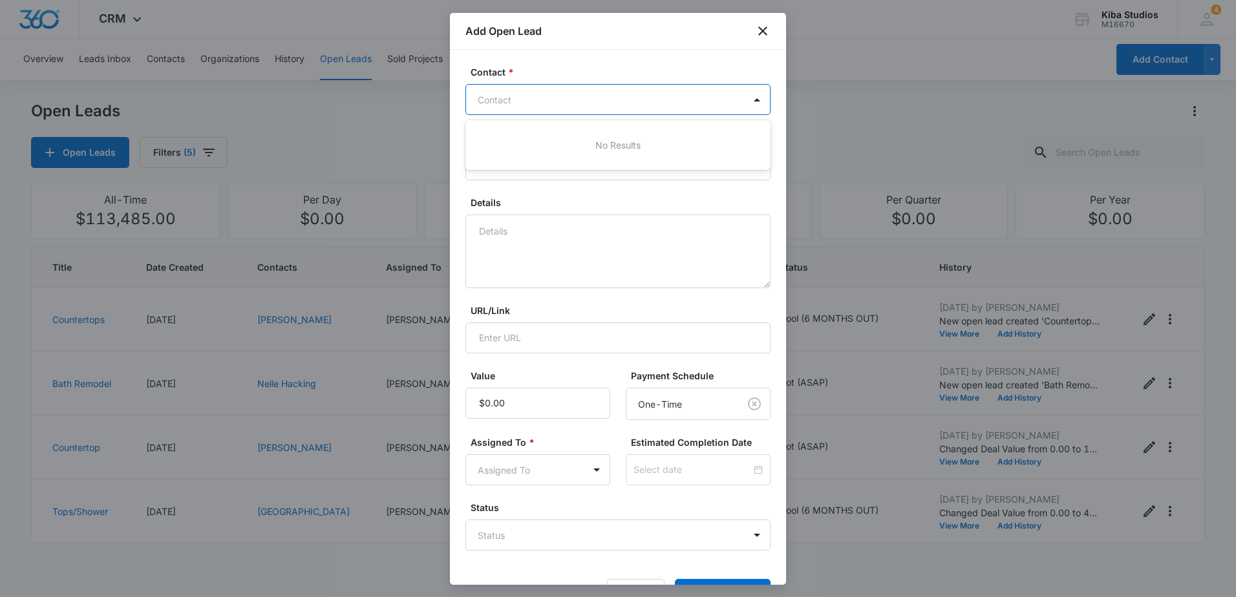
click at [595, 99] on div at bounding box center [610, 100] width 265 height 16
type input "[PERSON_NAME]"
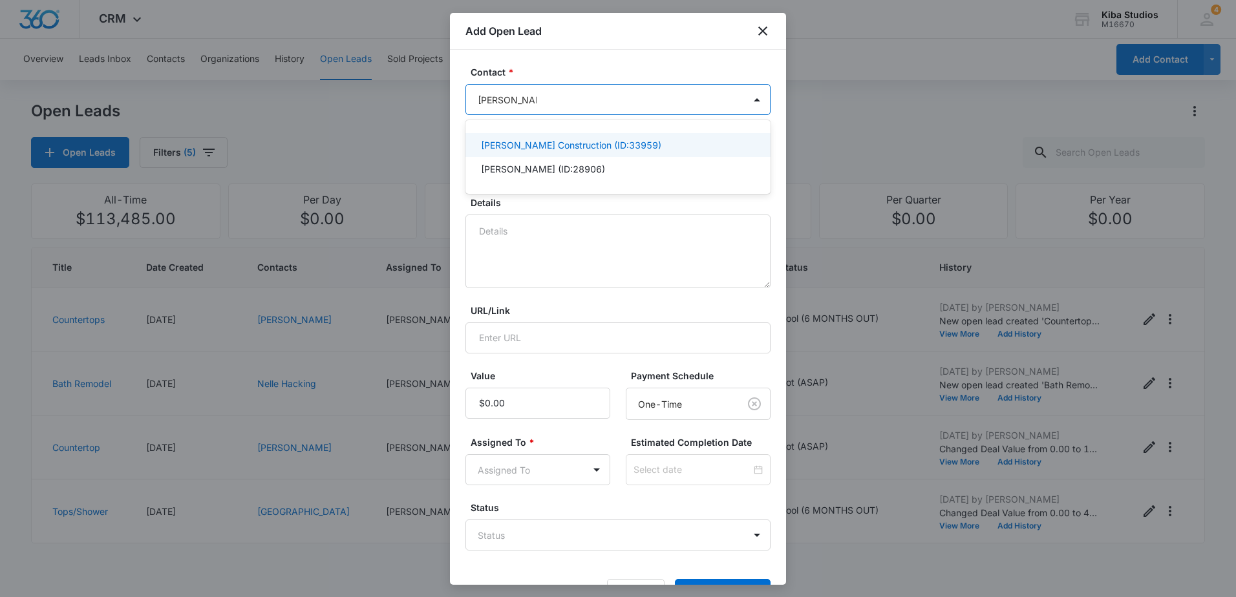
click at [603, 142] on p "[PERSON_NAME] Construction (ID:33959)" at bounding box center [571, 145] width 180 height 14
click at [623, 208] on label "Details" at bounding box center [623, 204] width 305 height 14
click at [623, 216] on textarea "Details" at bounding box center [617, 253] width 305 height 74
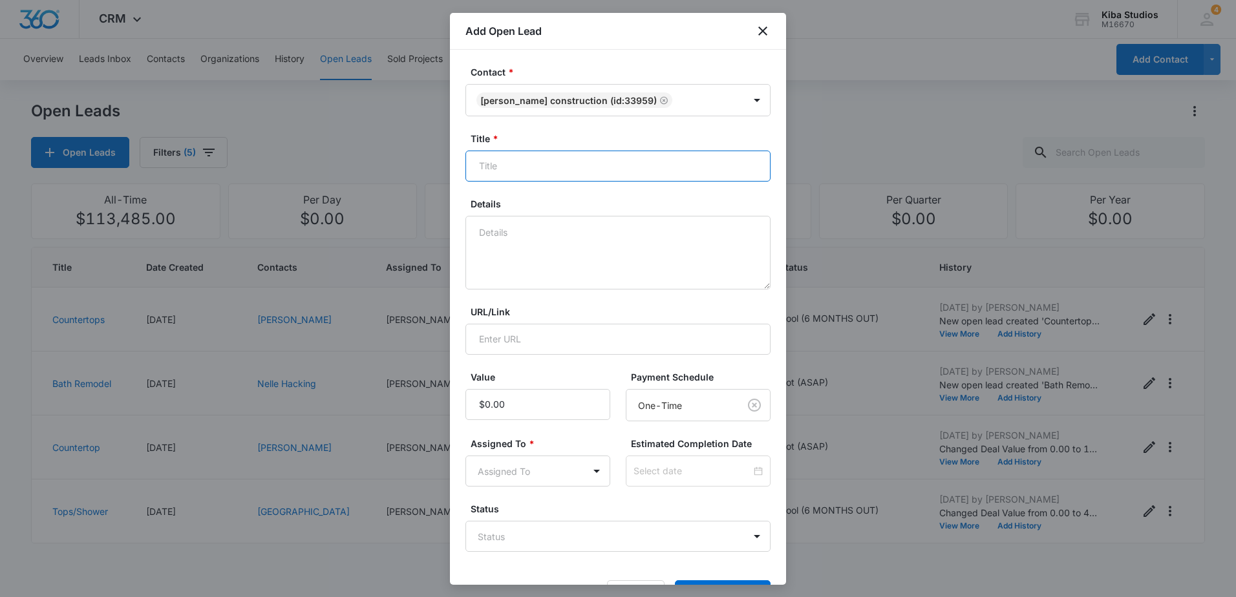
click at [605, 171] on input "Title *" at bounding box center [617, 166] width 305 height 31
type input "Revolution Homes - Side 2"
type textarea "C"
type textarea "North Point cabinets"
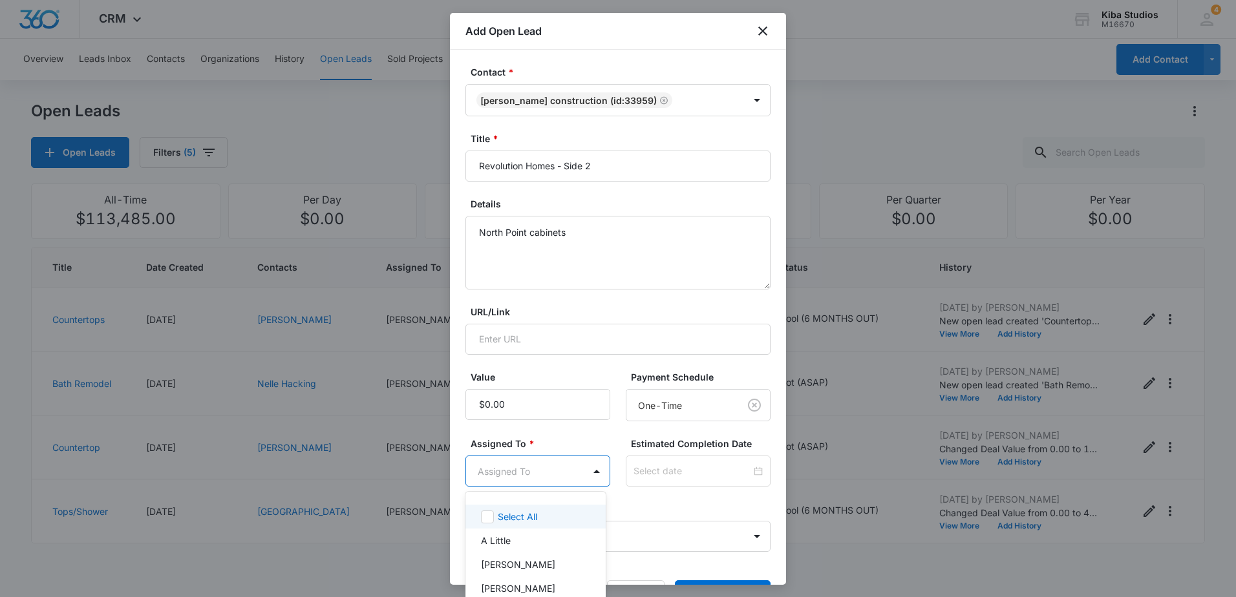
click at [555, 483] on body "CRM Apps Reputation Websites Forms CRM Email Social Scheduling Content Ads Inte…" at bounding box center [618, 298] width 1236 height 597
type input "cinth"
click at [572, 516] on div "[PERSON_NAME]" at bounding box center [534, 517] width 107 height 14
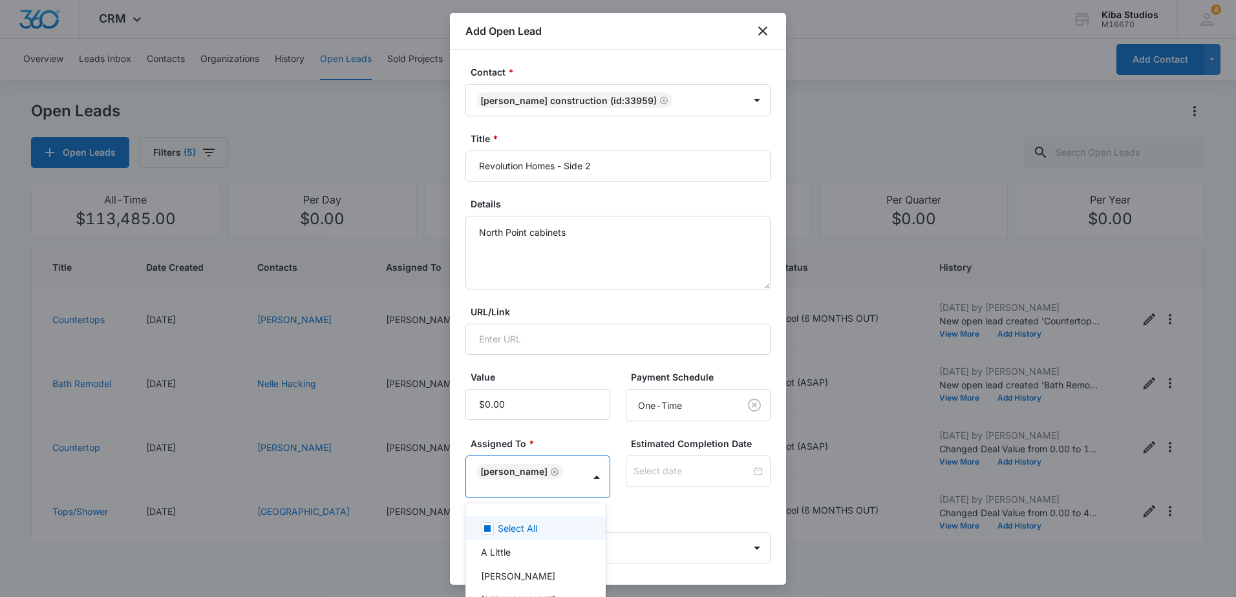
click at [657, 503] on div at bounding box center [618, 298] width 1236 height 597
click at [746, 548] on body "CRM Apps Reputation Websites Forms CRM Email Social Scheduling Content Ads Inte…" at bounding box center [618, 298] width 1236 height 597
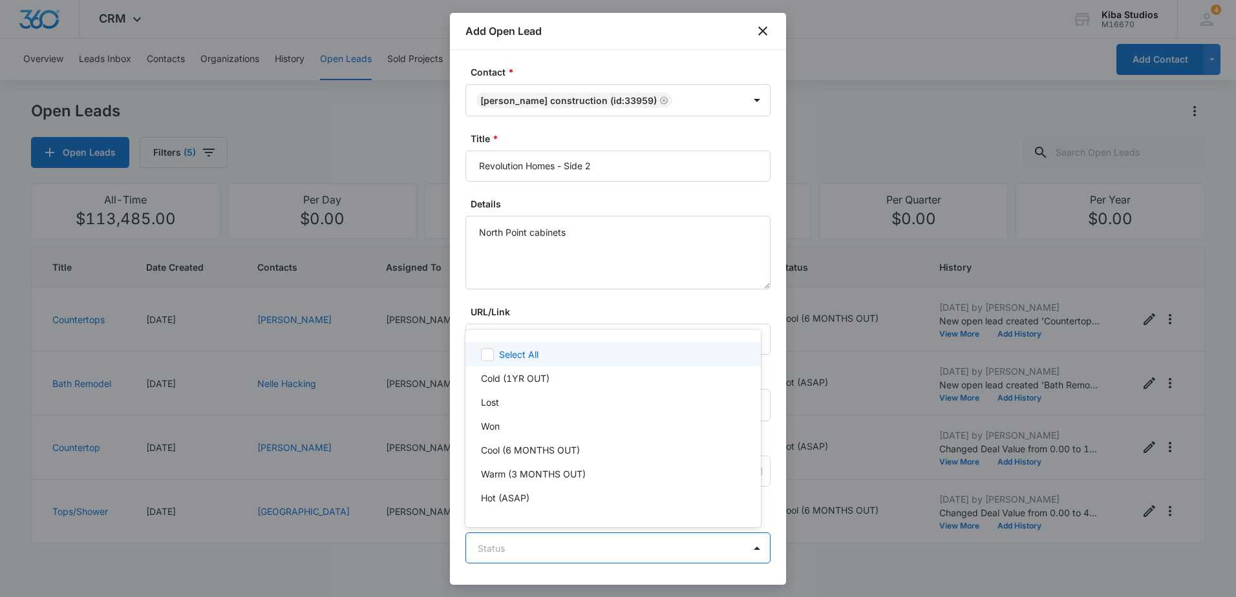
scroll to position [19, 0]
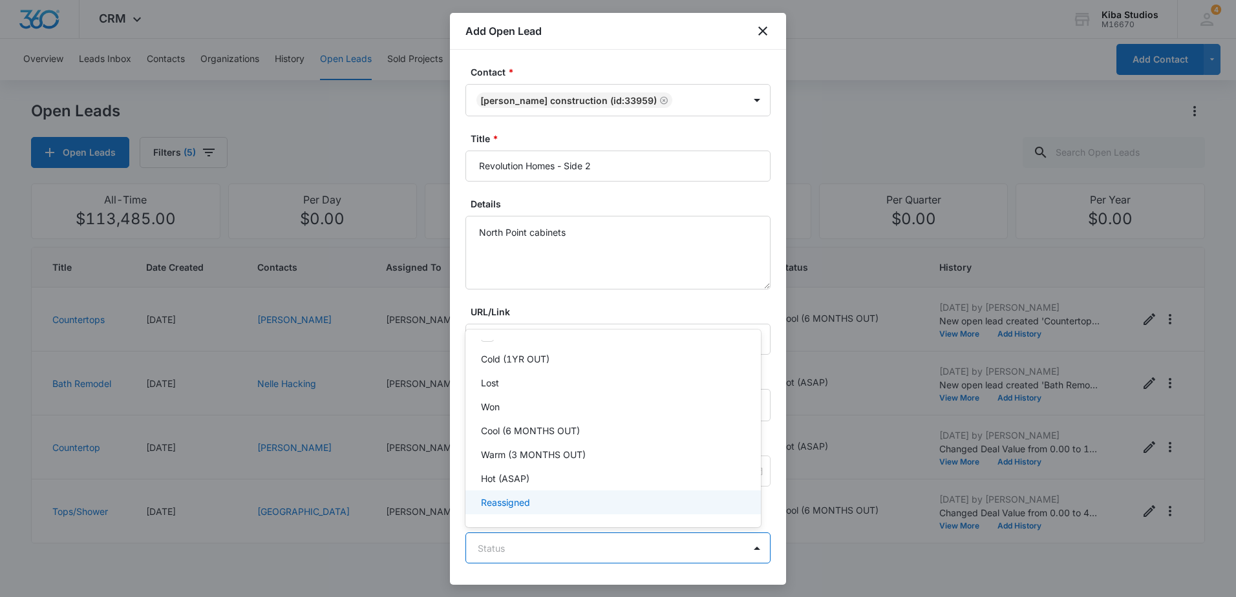
click at [564, 506] on div "Reassigned" at bounding box center [612, 503] width 262 height 14
click at [558, 483] on div "Hot (ASAP)" at bounding box center [612, 479] width 262 height 14
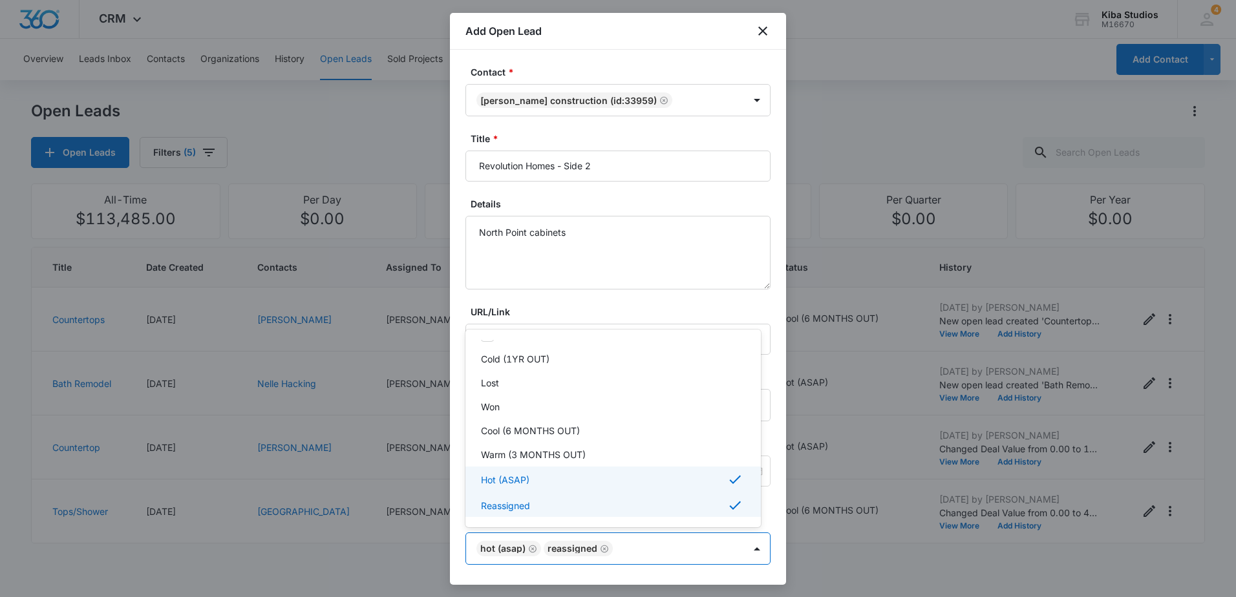
click at [599, 504] on div "Reassigned" at bounding box center [612, 506] width 262 height 16
drag, startPoint x: 783, startPoint y: 493, endPoint x: 782, endPoint y: 522, distance: 29.1
click at [782, 522] on div at bounding box center [618, 298] width 1236 height 597
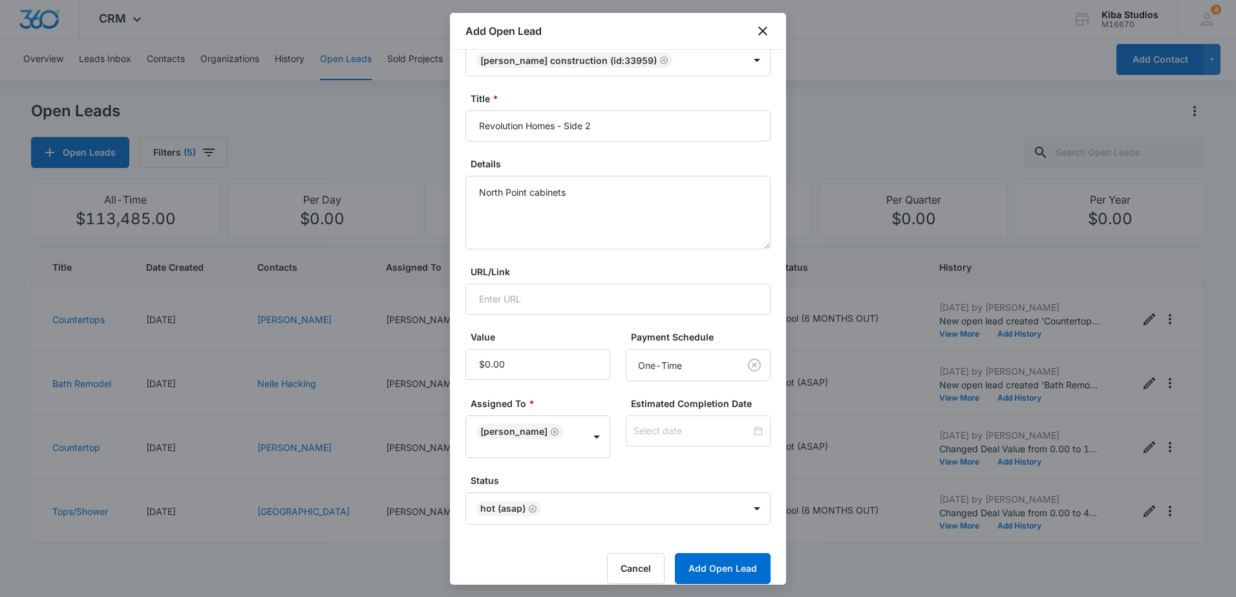
scroll to position [44, 0]
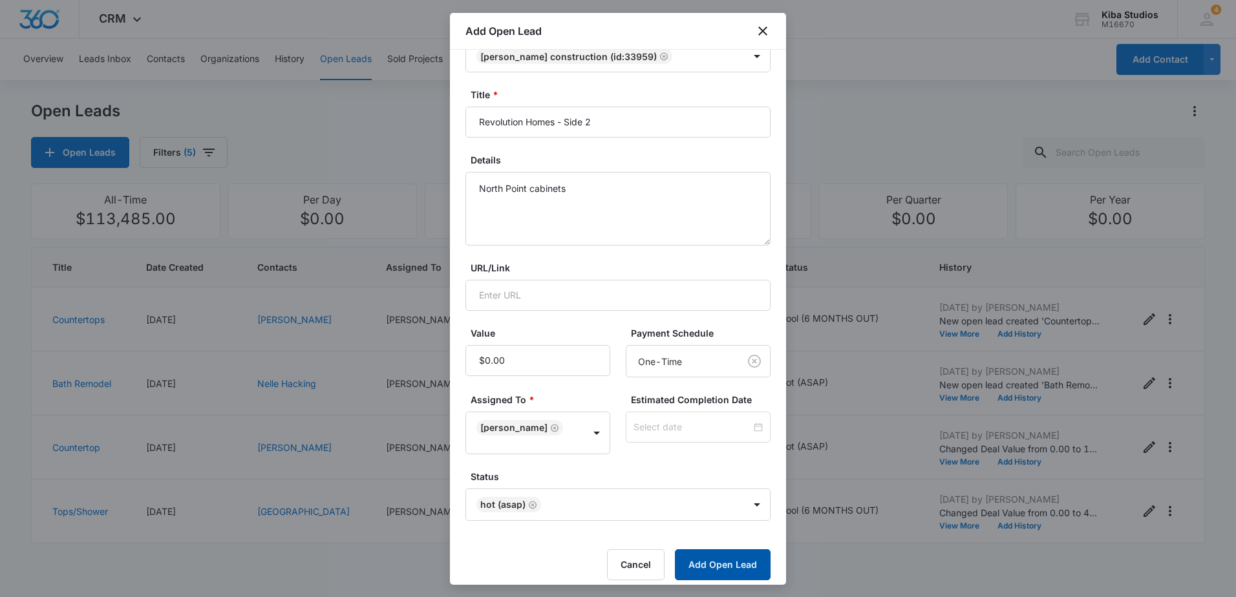
click at [741, 556] on button "Add Open Lead" at bounding box center [723, 565] width 96 height 31
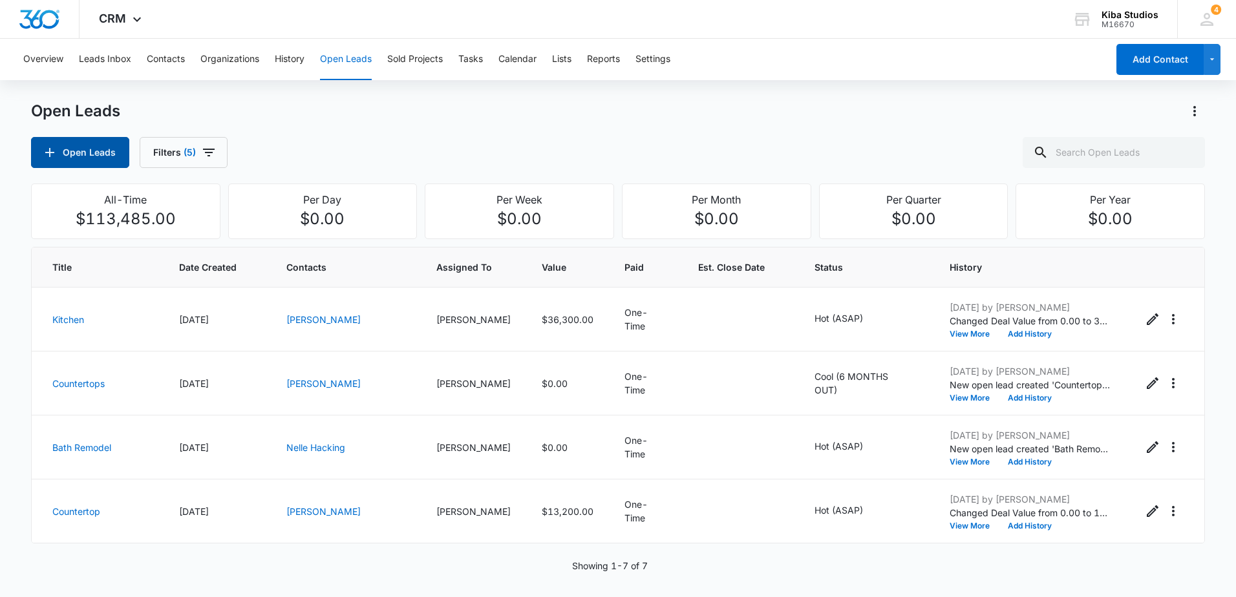
scroll to position [192, 0]
